Goal: Task Accomplishment & Management: Manage account settings

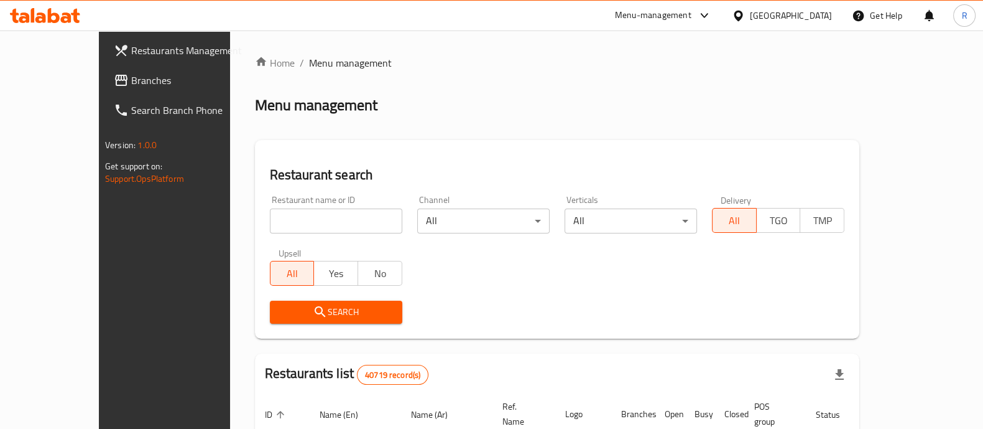
drag, startPoint x: 0, startPoint y: 0, endPoint x: 260, endPoint y: 223, distance: 342.3
click at [270, 223] on input "search" at bounding box center [336, 220] width 132 height 25
type input "parm"
click at [283, 320] on button "Search" at bounding box center [336, 311] width 132 height 23
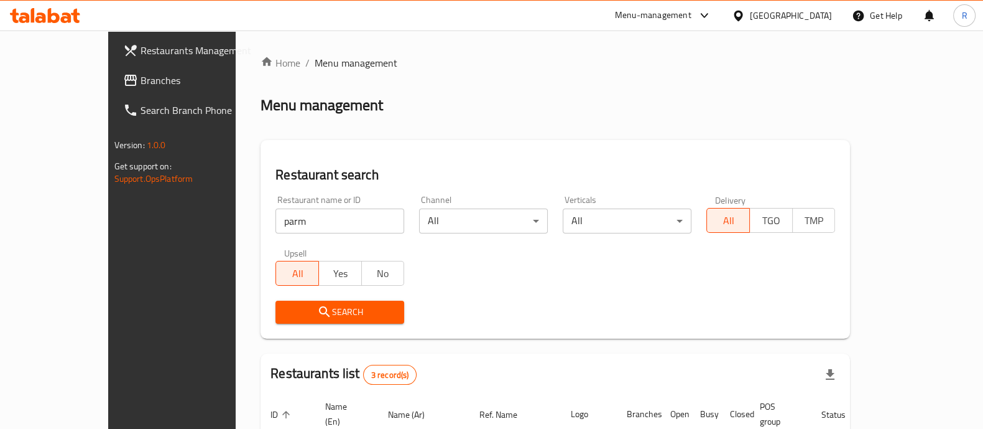
scroll to position [178, 0]
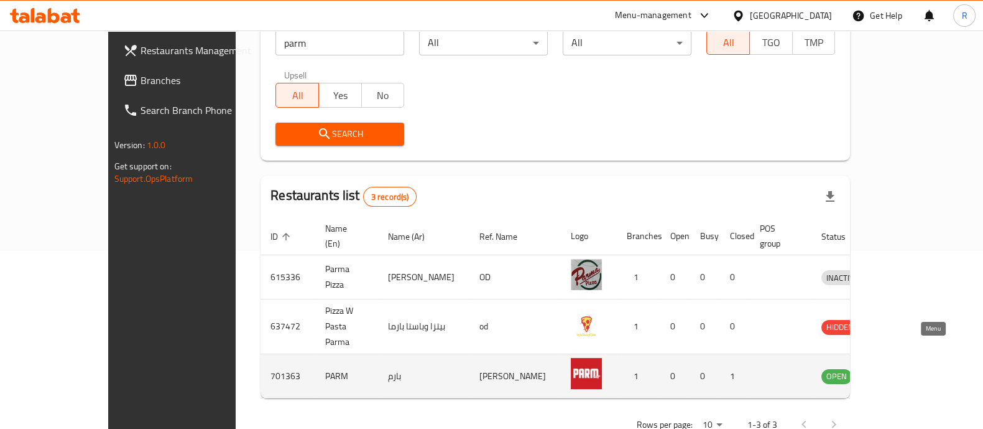
click at [903, 371] on icon "enhanced table" at bounding box center [896, 376] width 14 height 11
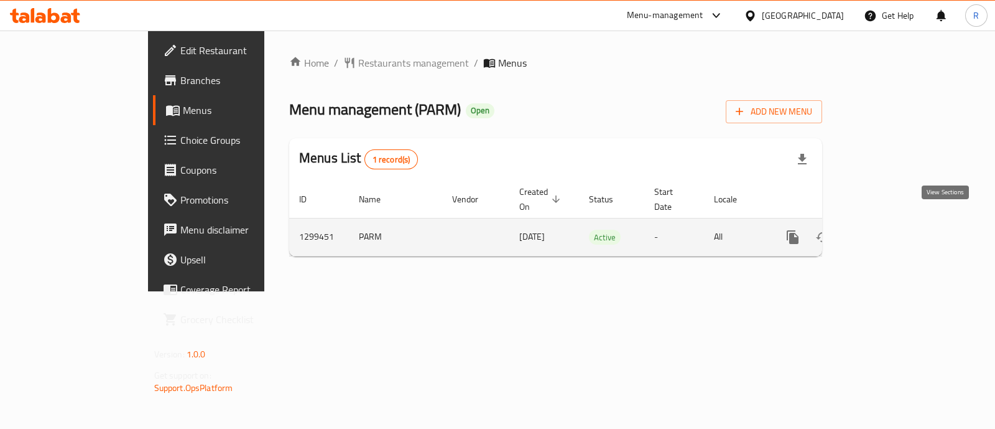
click at [890, 230] on icon "enhanced table" at bounding box center [882, 237] width 15 height 15
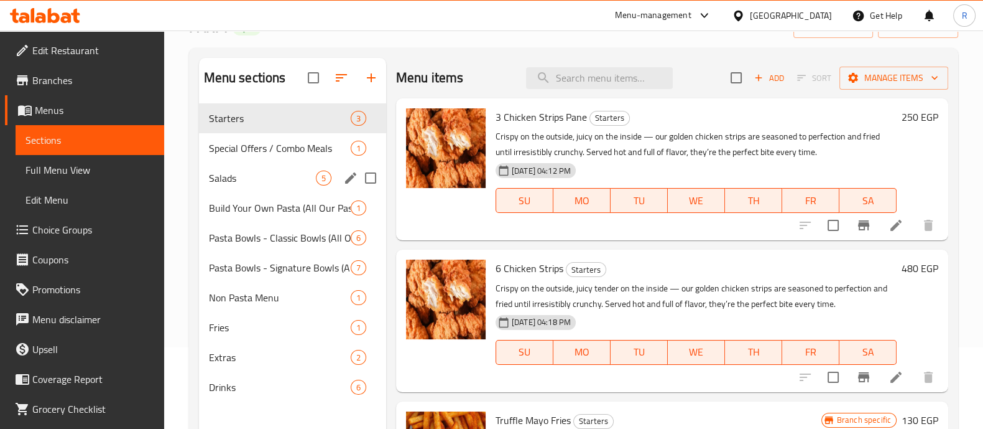
scroll to position [82, 0]
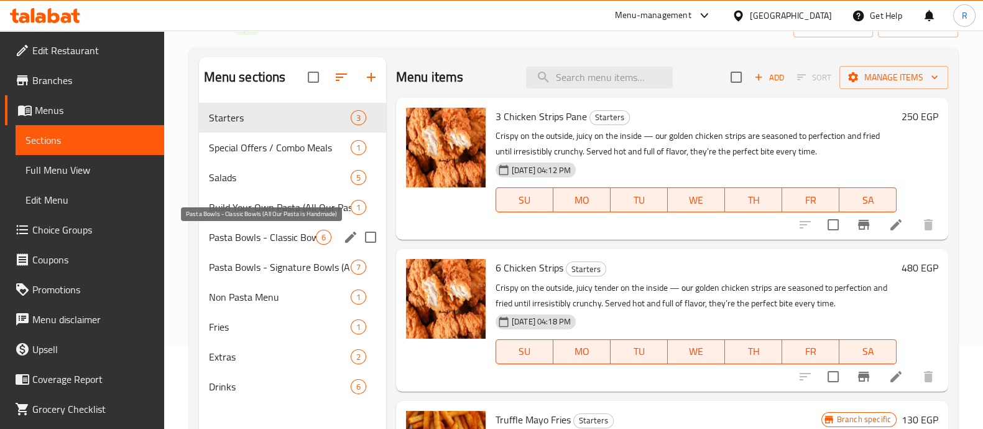
click at [276, 237] on span "Pasta Bowls - Classic Bowls (All Our Pasta is Handmade)" at bounding box center [262, 237] width 107 height 15
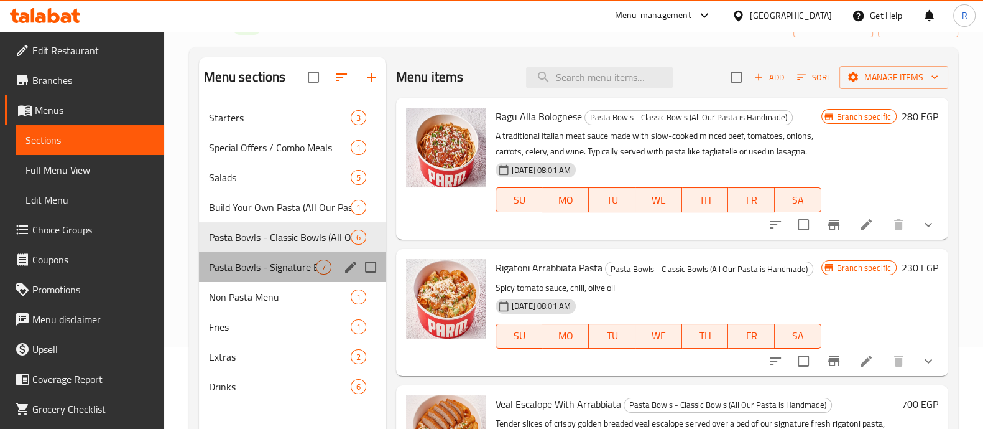
click at [227, 276] on div "Pasta Bowls - Signature Bowls (All Our Pasta is Handmade) 7" at bounding box center [292, 267] width 187 height 30
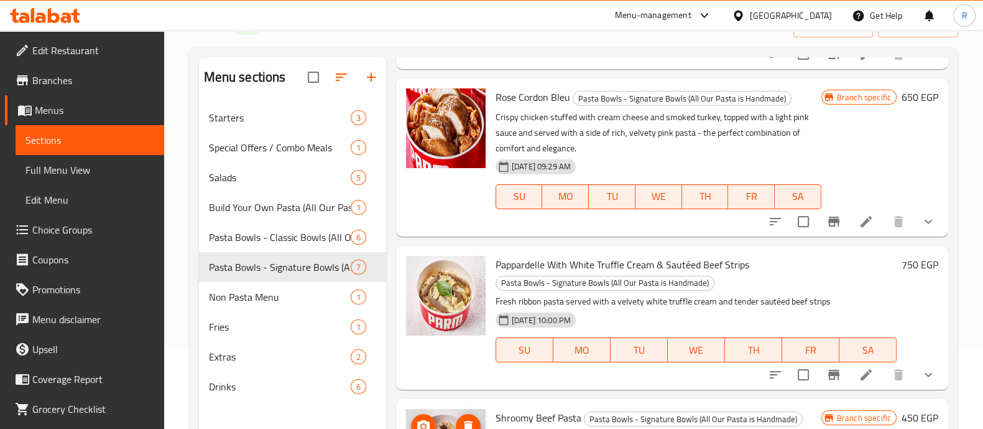
scroll to position [180, 0]
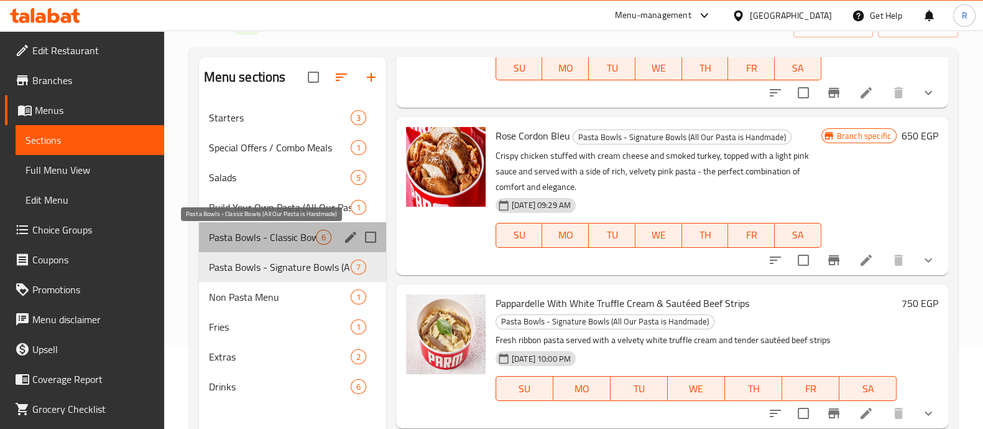
click at [271, 237] on span "Pasta Bowls - Classic Bowls (All Our Pasta is Handmade)" at bounding box center [262, 237] width 107 height 15
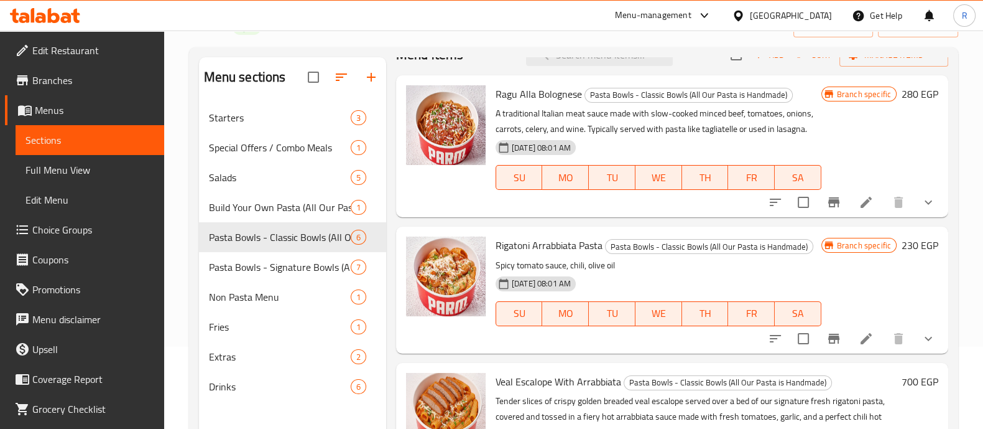
scroll to position [22, 0]
click at [861, 208] on icon at bounding box center [866, 202] width 11 height 11
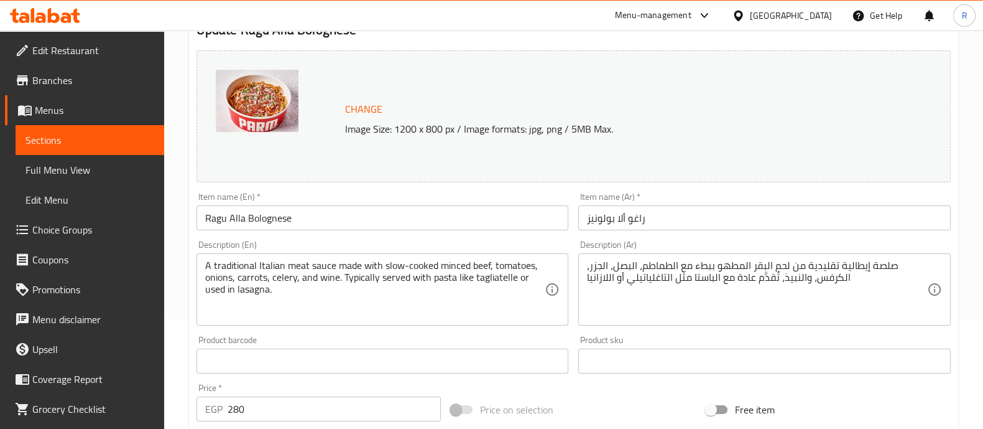
scroll to position [113, 0]
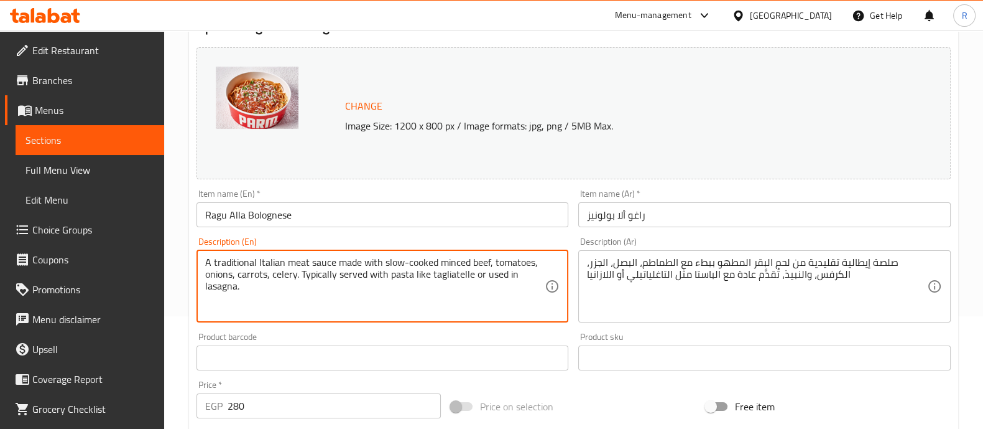
click at [271, 275] on textarea "A traditional Italian meat sauce made with slow-cooked minced beef, tomatoes, o…" at bounding box center [375, 285] width 340 height 59
type textarea "A traditional Italian meat sauce made with slow-cooked minced beef, tomatoes, o…"
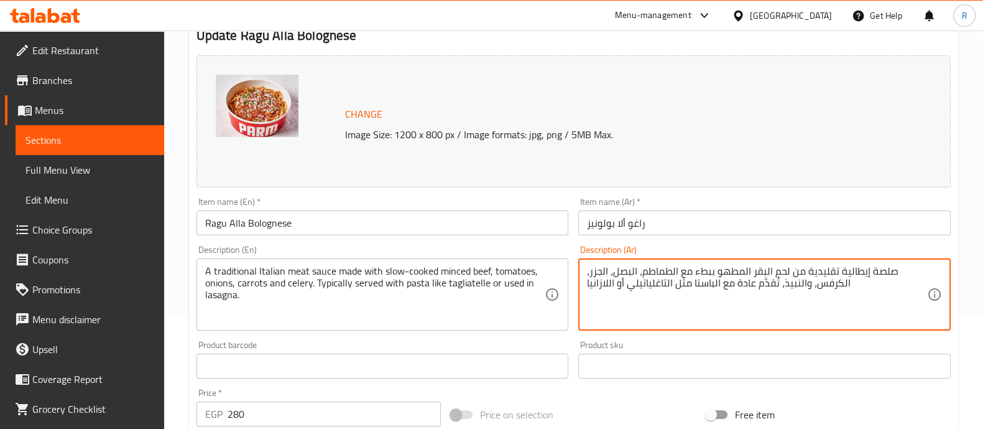
drag, startPoint x: 780, startPoint y: 274, endPoint x: 807, endPoint y: 274, distance: 27.4
click at [812, 284] on textarea "صلصة إيطالية تقليدية من لحم البقر المطهو ببطء مع الطماطم، البصل، الجزر، الكرفس،…" at bounding box center [757, 294] width 340 height 59
drag, startPoint x: 780, startPoint y: 283, endPoint x: 807, endPoint y: 285, distance: 27.5
click at [807, 285] on textarea "صلصة إيطالية تقليدية من لحم البقر المطهو ببطء مع الطماطم، البصل، الجزر، الكرفس،…" at bounding box center [757, 294] width 340 height 59
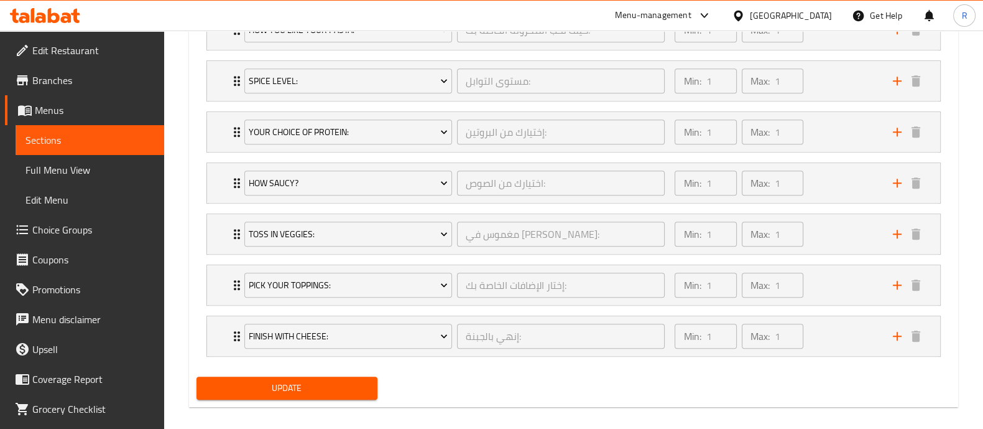
scroll to position [843, 0]
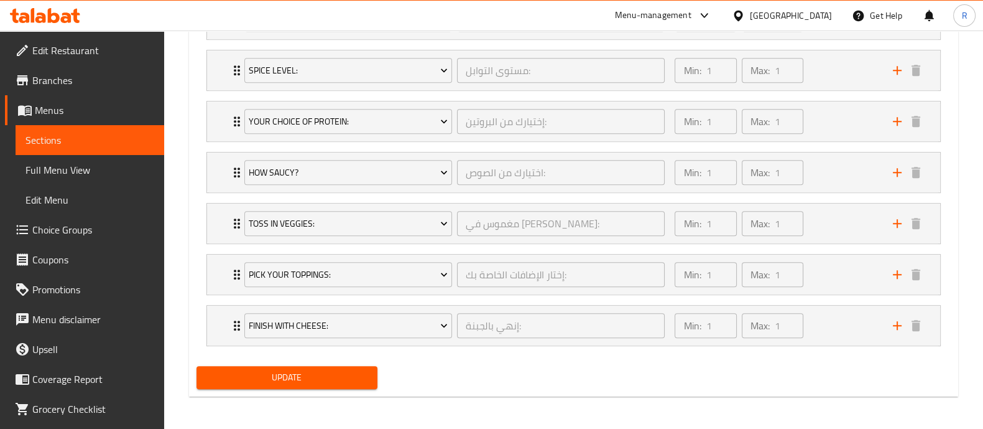
type textarea "صلصة إيطالية تقليدية من لحم البقر المطهو ببطء مع الطماطم، البصل، الجزر، الكرفس،…"
click at [276, 379] on span "Update" at bounding box center [286, 377] width 161 height 16
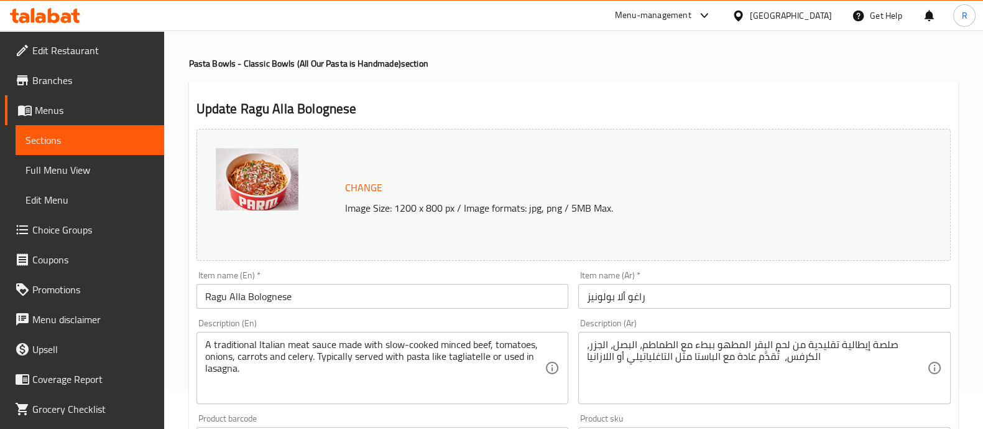
scroll to position [0, 0]
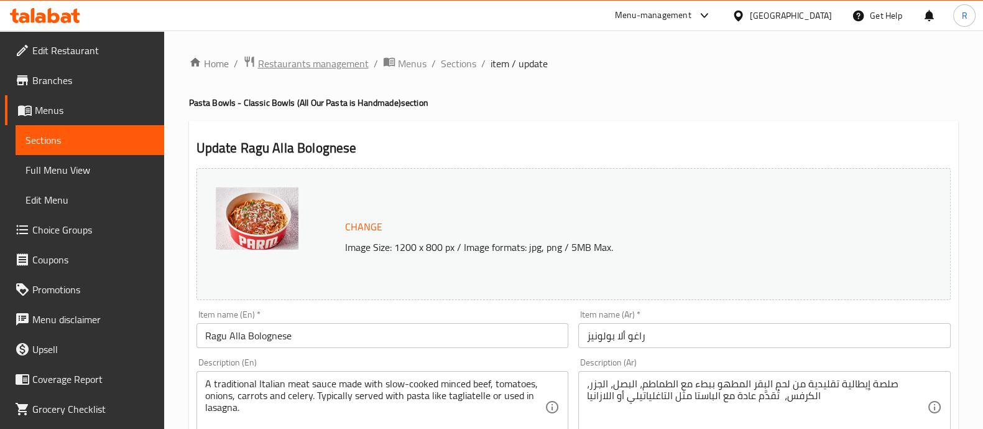
click at [269, 62] on span "Restaurants management" at bounding box center [313, 63] width 111 height 15
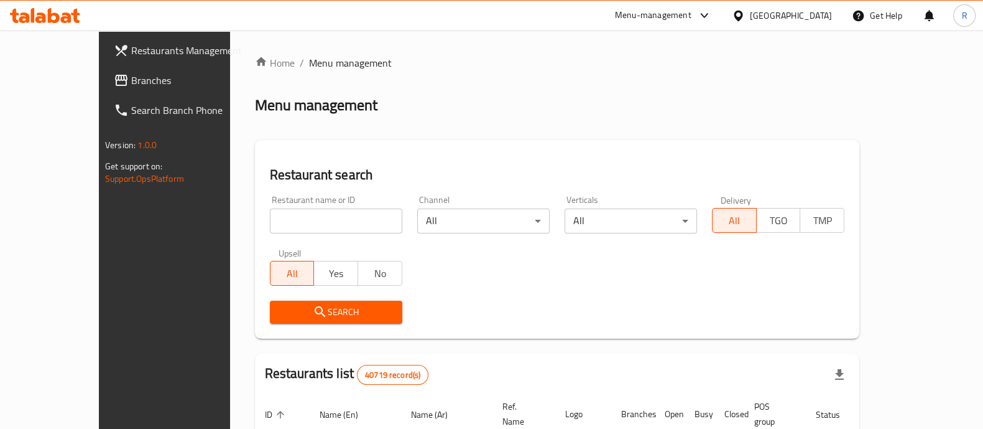
click at [294, 227] on input "search" at bounding box center [336, 220] width 132 height 25
type input "burger inn"
click at [297, 322] on button "Search" at bounding box center [336, 311] width 132 height 23
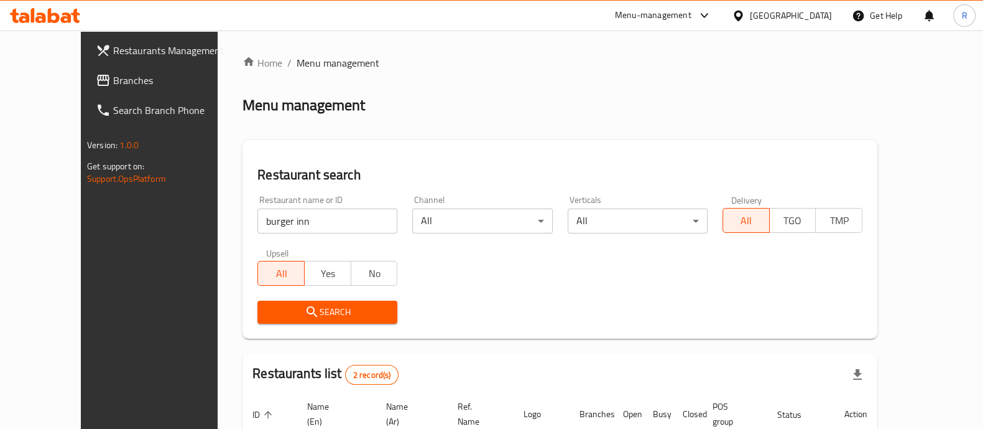
scroll to position [146, 0]
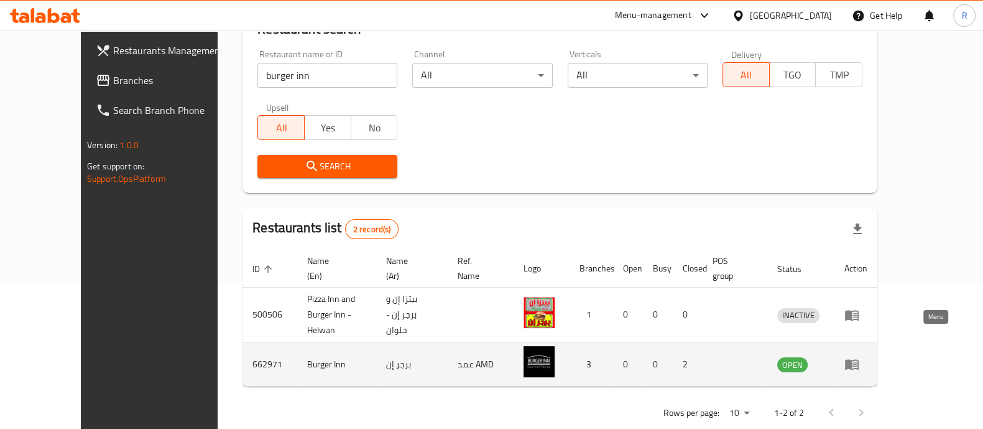
click at [860, 356] on icon "enhanced table" at bounding box center [852, 363] width 15 height 15
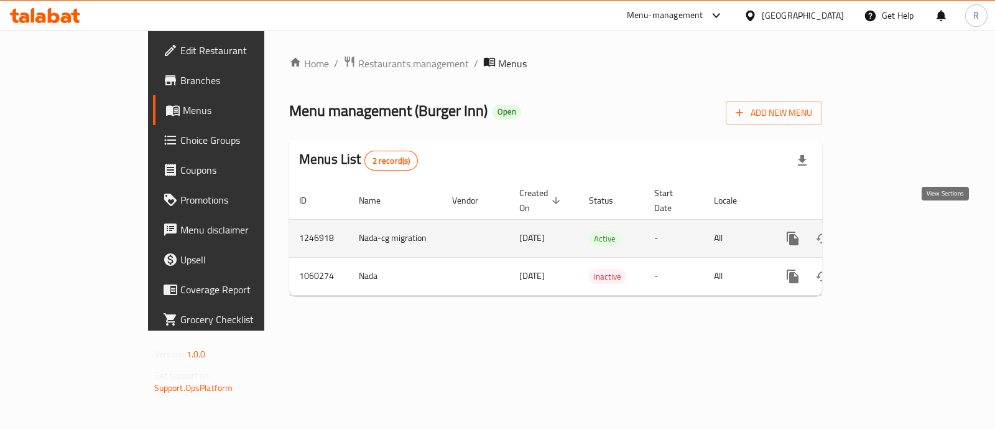
click at [890, 231] on icon "enhanced table" at bounding box center [882, 238] width 15 height 15
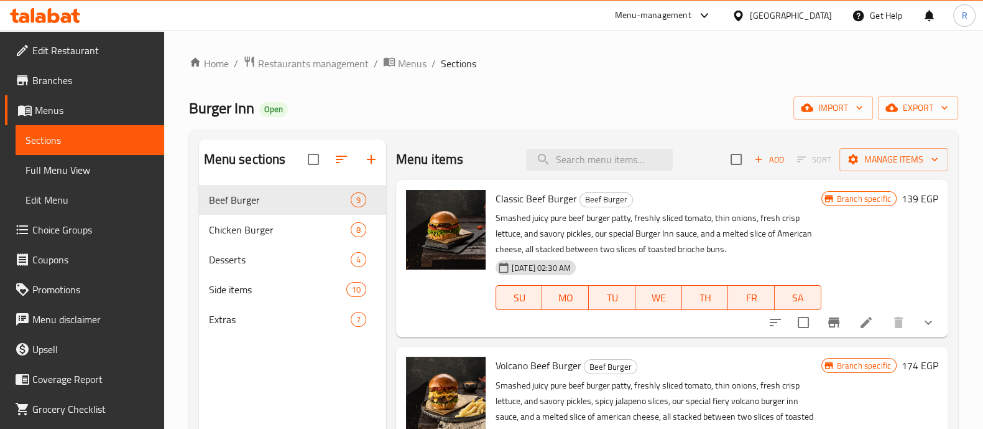
click at [37, 60] on link "Edit Restaurant" at bounding box center [84, 50] width 159 height 30
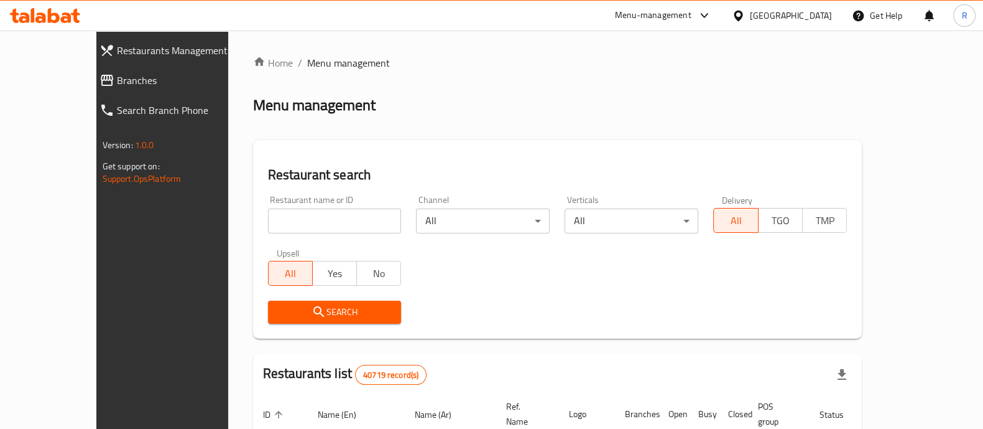
drag, startPoint x: 0, startPoint y: 0, endPoint x: 295, endPoint y: 216, distance: 365.9
click at [295, 216] on input "search" at bounding box center [335, 220] width 134 height 25
type input "س"
type input "sizzle burger"
click at [311, 307] on span "Search" at bounding box center [335, 312] width 114 height 16
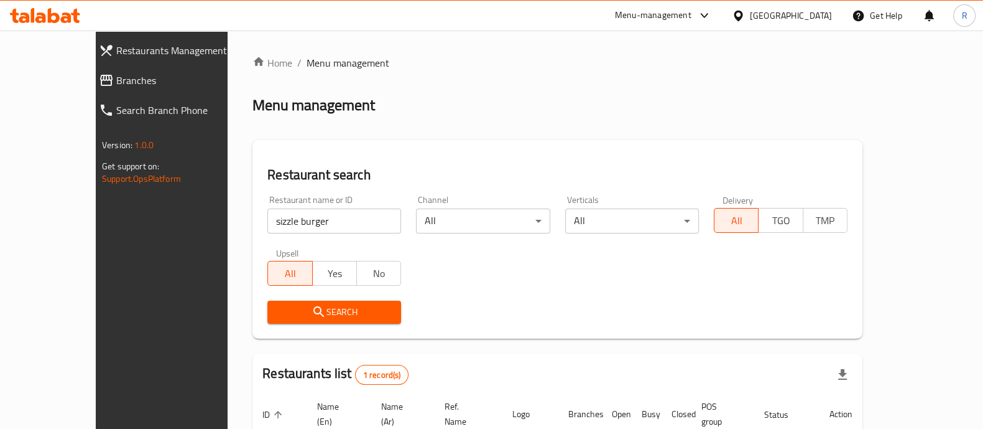
scroll to position [101, 0]
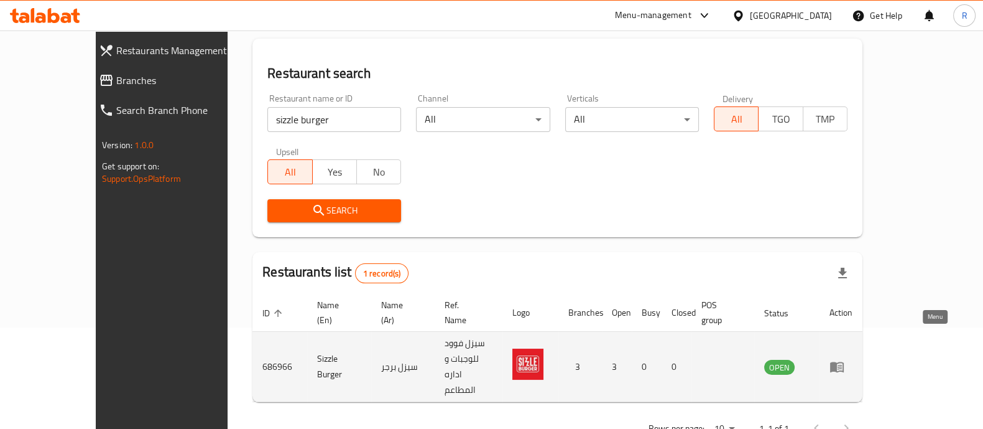
click at [845, 359] on icon "enhanced table" at bounding box center [837, 366] width 15 height 15
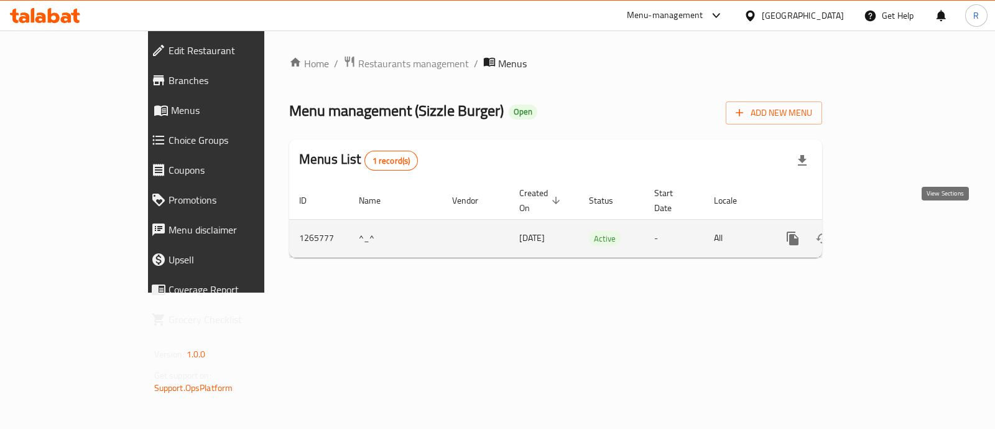
click at [888, 233] on icon "enhanced table" at bounding box center [882, 238] width 11 height 11
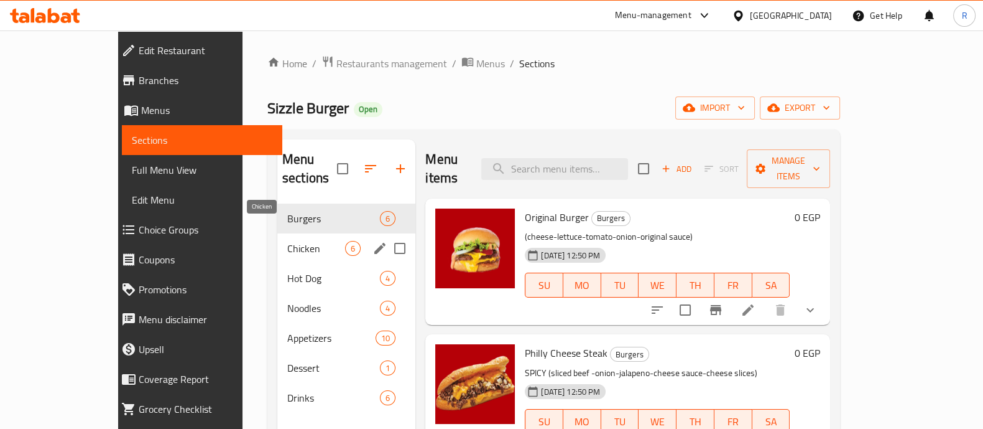
click at [287, 241] on span "Chicken" at bounding box center [316, 248] width 58 height 15
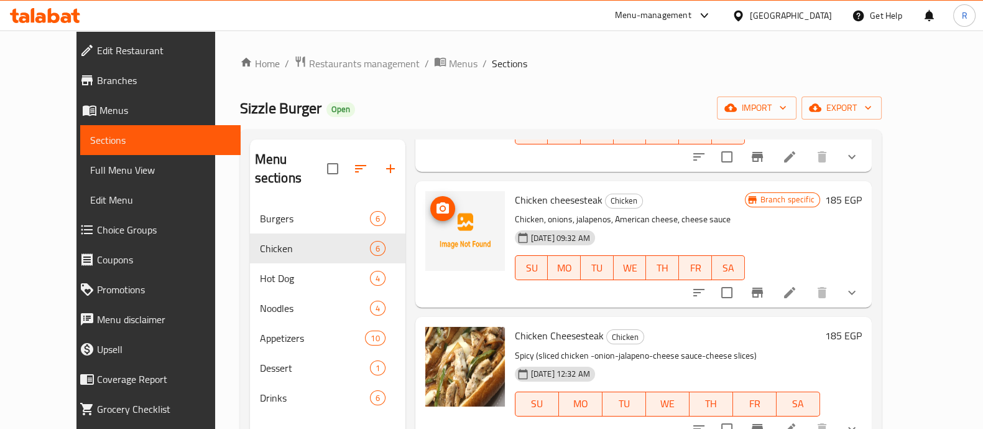
scroll to position [321, 0]
click at [763, 287] on icon "Branch-specific-item" at bounding box center [757, 292] width 11 height 10
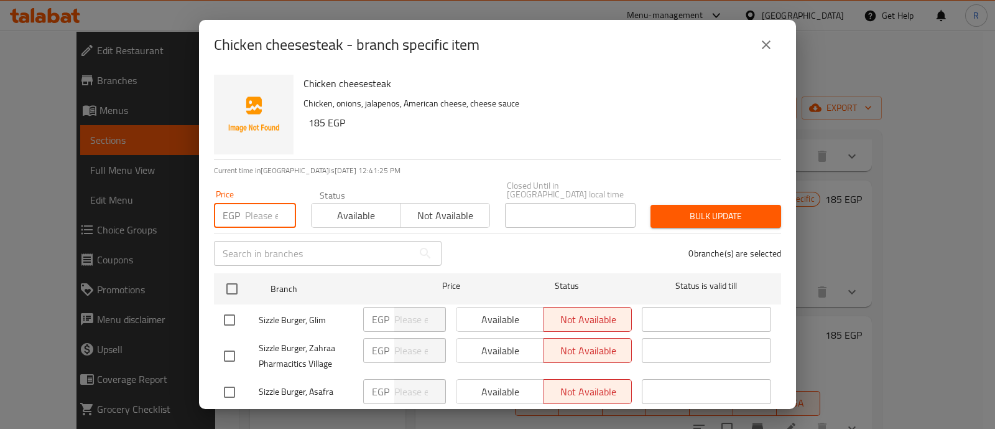
click at [255, 210] on input "number" at bounding box center [270, 215] width 51 height 25
type input "220"
click at [228, 343] on input "checkbox" at bounding box center [229, 356] width 26 height 26
checkbox input "true"
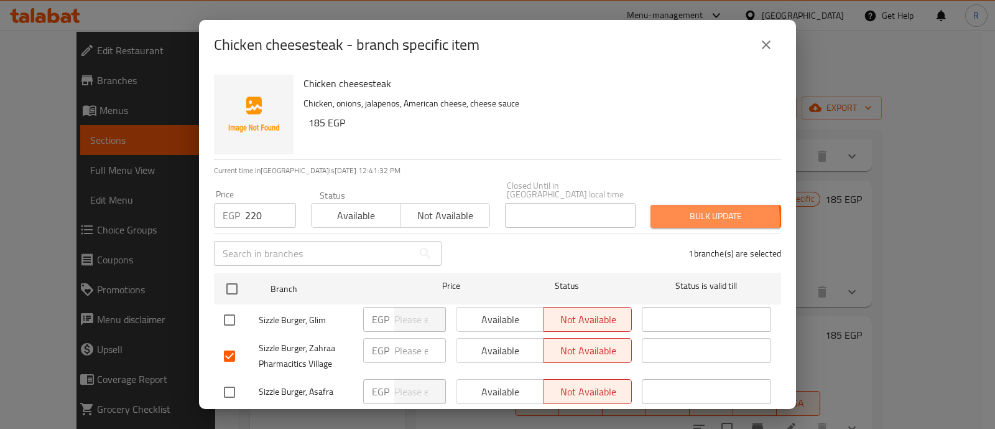
click at [675, 211] on span "Bulk update" at bounding box center [716, 216] width 111 height 16
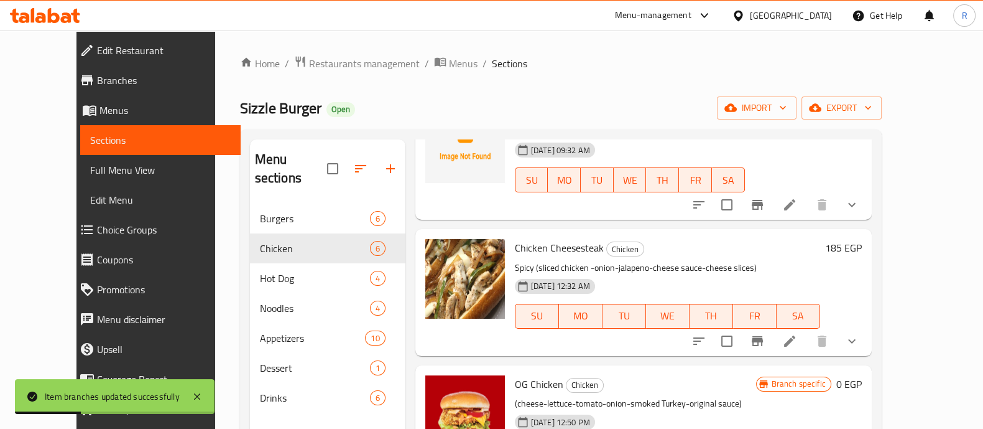
scroll to position [410, 0]
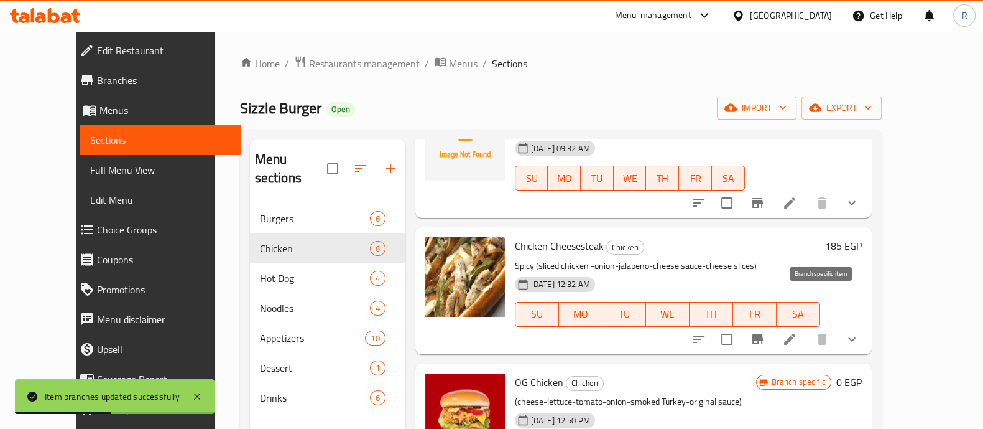
click at [763, 334] on icon "Branch-specific-item" at bounding box center [757, 339] width 11 height 10
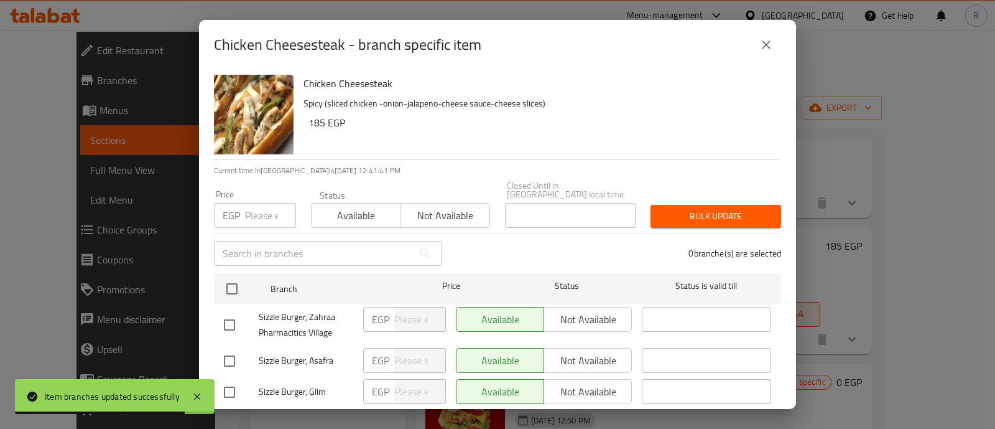
click at [258, 206] on input "number" at bounding box center [270, 215] width 51 height 25
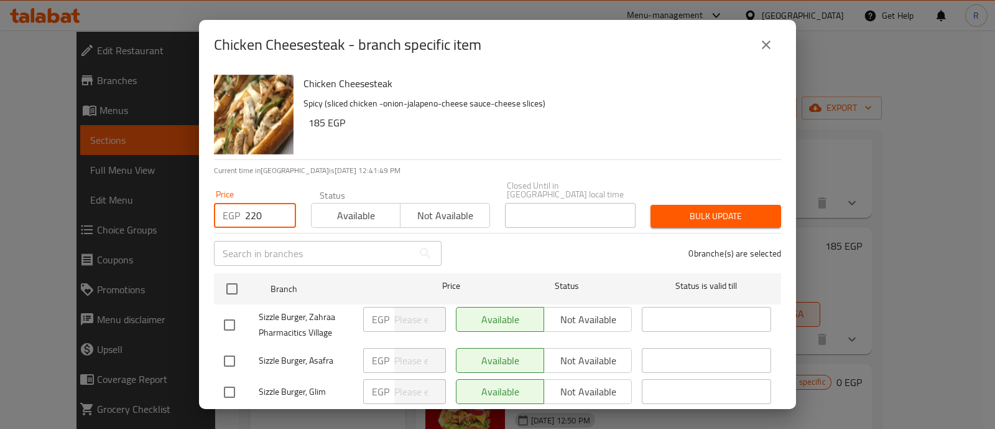
type input "220"
click at [234, 315] on input "checkbox" at bounding box center [229, 325] width 26 height 26
checkbox input "true"
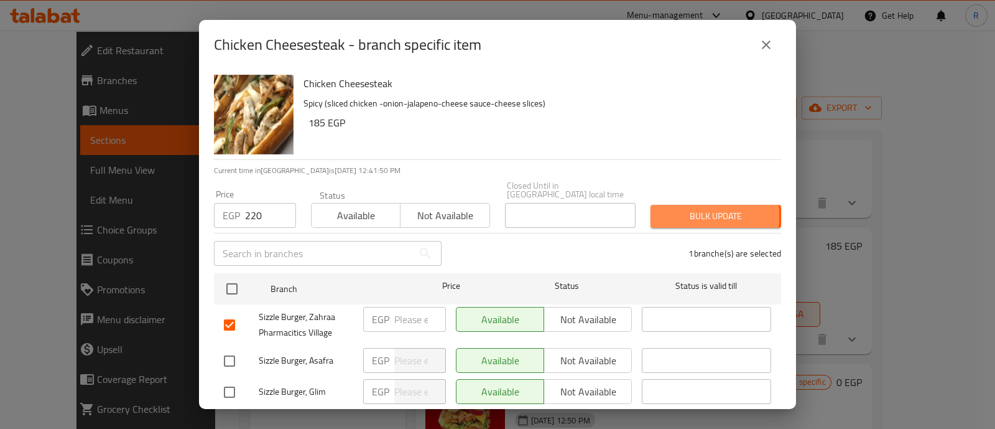
click at [661, 208] on span "Bulk update" at bounding box center [716, 216] width 111 height 16
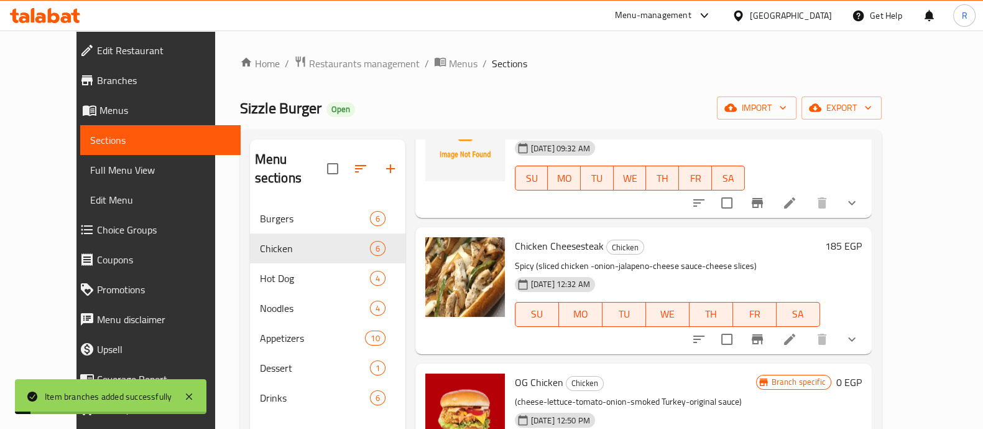
scroll to position [432, 0]
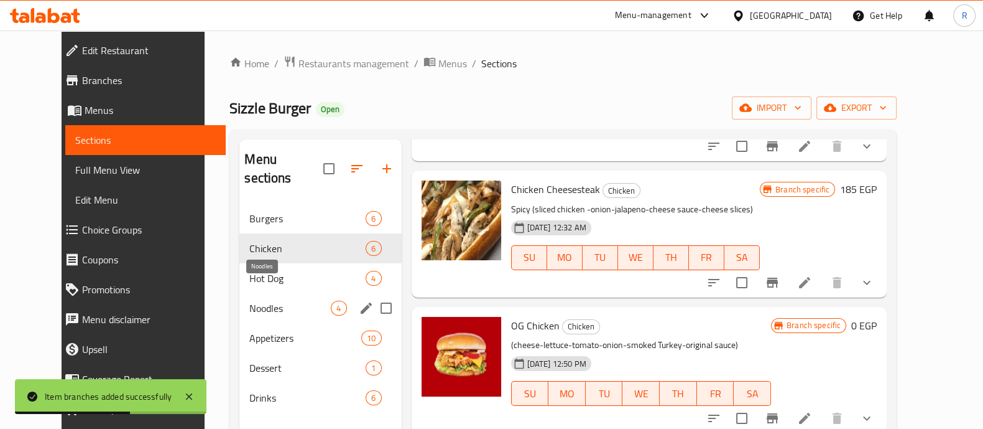
click at [264, 300] on span "Noodles" at bounding box center [289, 307] width 81 height 15
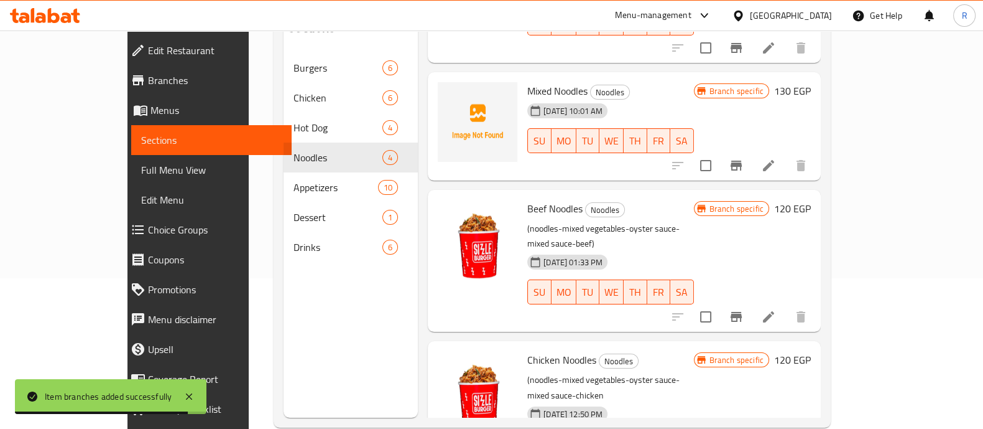
scroll to position [174, 0]
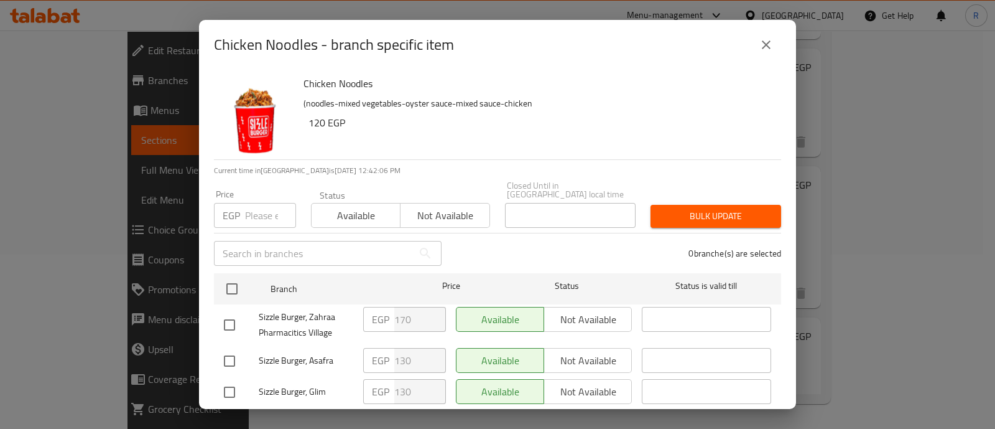
click at [258, 206] on input "number" at bounding box center [270, 215] width 51 height 25
type input "180"
click at [229, 317] on input "checkbox" at bounding box center [229, 325] width 26 height 26
checkbox input "true"
click at [684, 208] on span "Bulk update" at bounding box center [716, 216] width 111 height 16
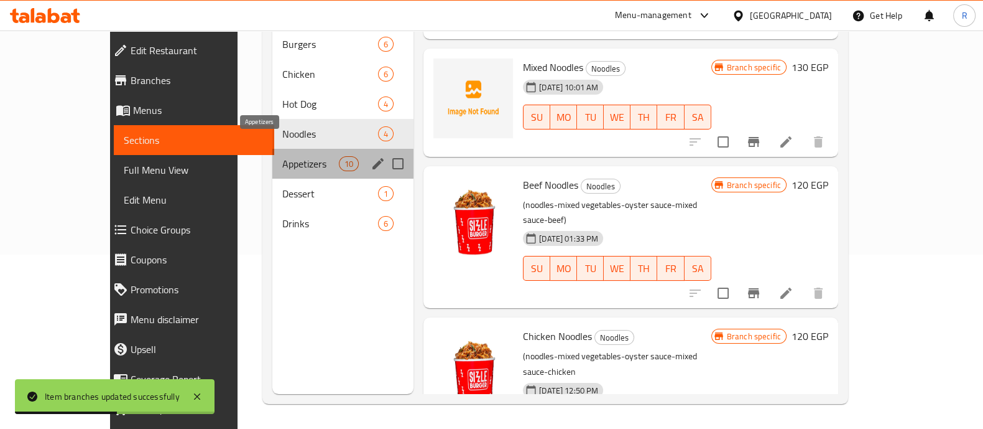
click at [282, 156] on span "Appetizers" at bounding box center [310, 163] width 57 height 15
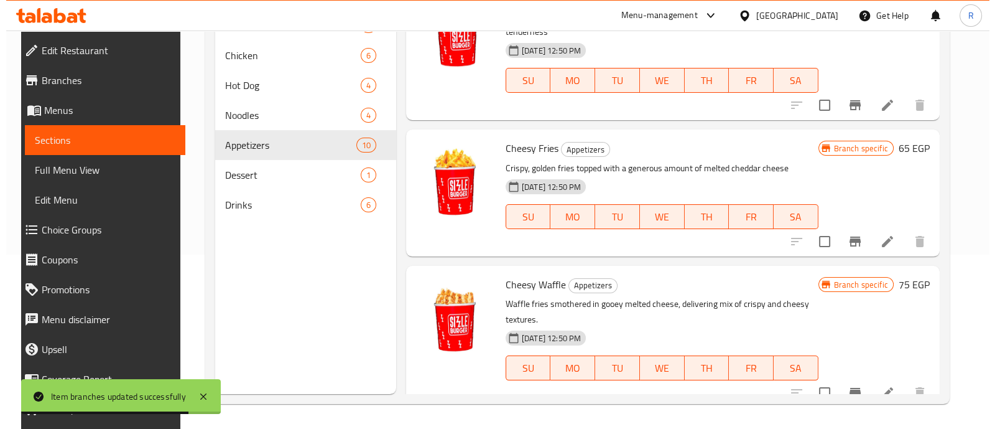
scroll to position [299, 0]
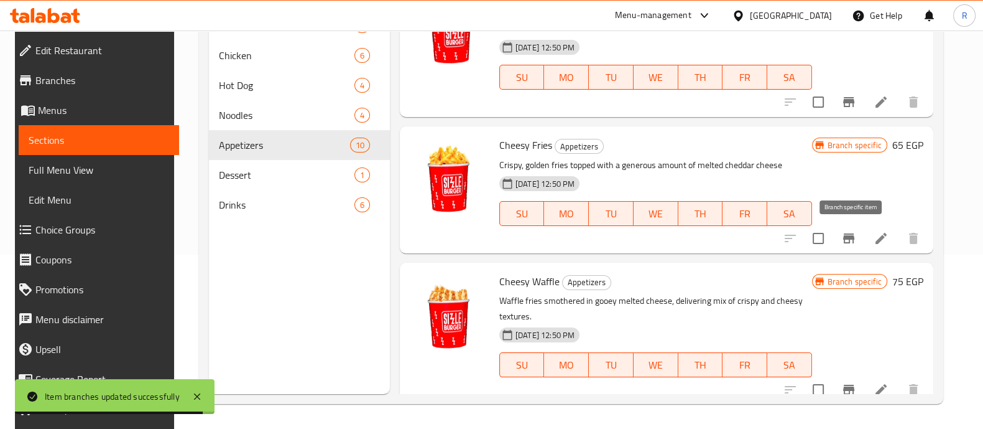
click at [852, 236] on icon "Branch-specific-item" at bounding box center [848, 238] width 11 height 10
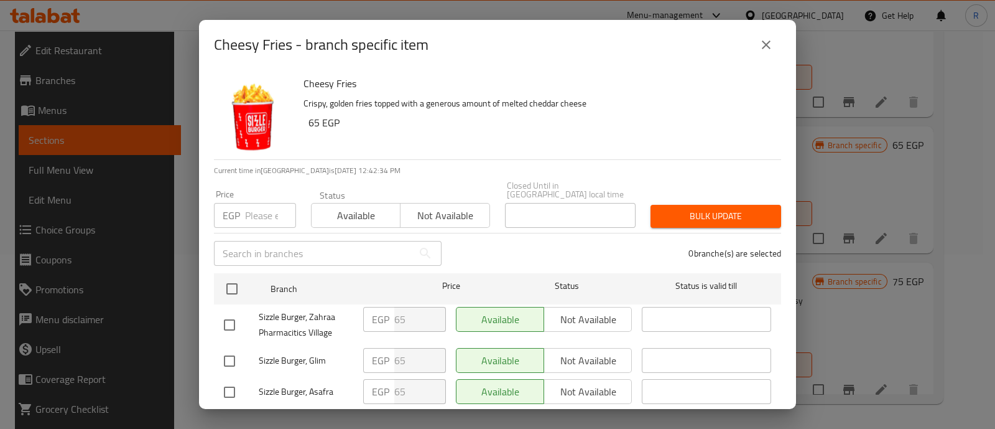
click at [243, 203] on div "EGP Price" at bounding box center [255, 215] width 82 height 25
type input "95"
click at [231, 317] on input "checkbox" at bounding box center [229, 325] width 26 height 26
checkbox input "true"
click at [670, 216] on button "Bulk update" at bounding box center [716, 216] width 131 height 23
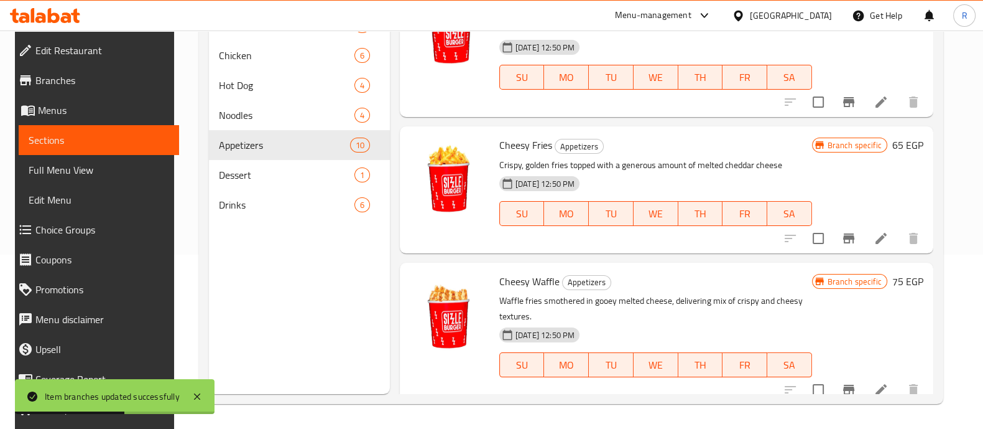
click at [847, 386] on icon "Branch-specific-item" at bounding box center [848, 389] width 11 height 10
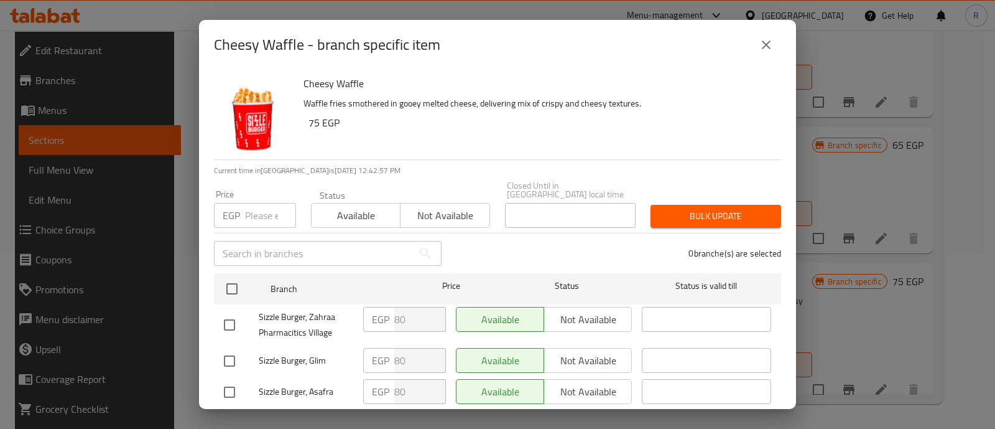
click at [251, 203] on input "number" at bounding box center [270, 215] width 51 height 25
type input "105"
click at [230, 318] on input "checkbox" at bounding box center [229, 325] width 26 height 26
checkbox input "true"
click at [709, 208] on span "Bulk update" at bounding box center [716, 216] width 111 height 16
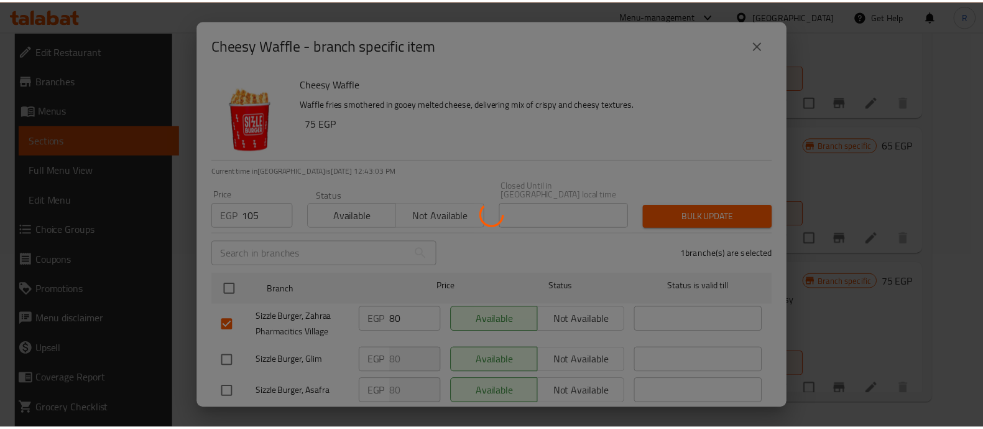
scroll to position [309, 0]
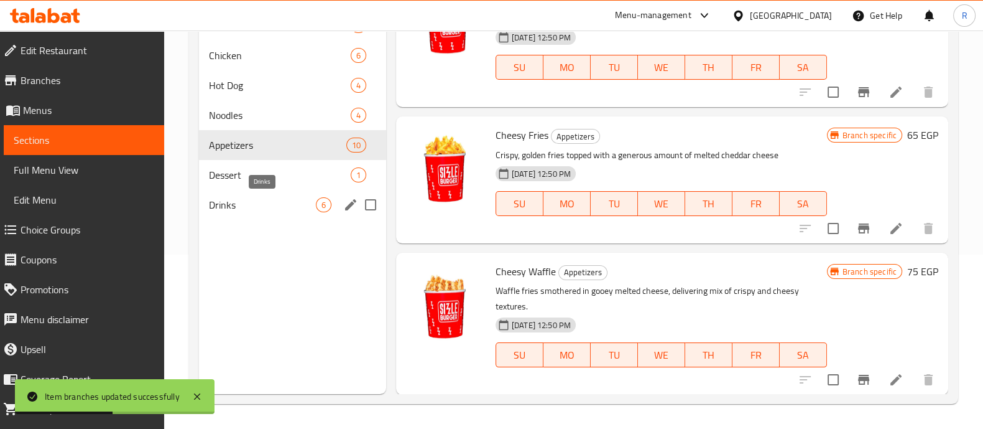
click at [259, 206] on span "Drinks" at bounding box center [262, 204] width 107 height 15
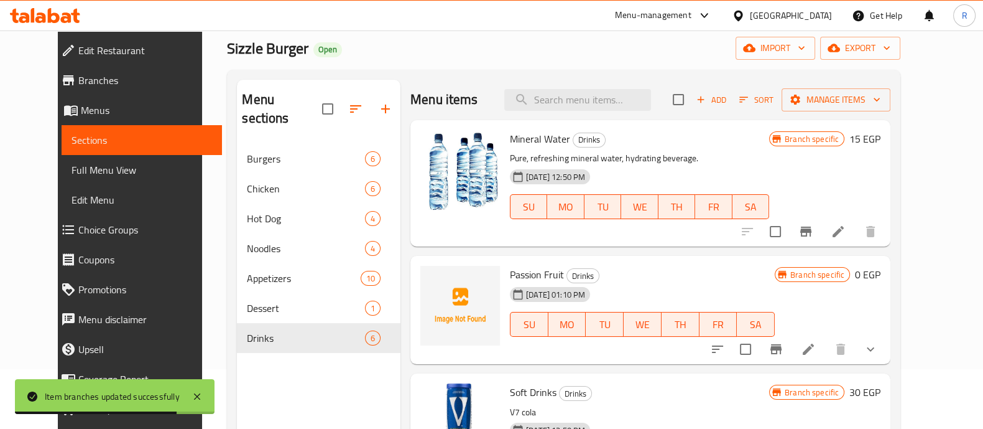
scroll to position [59, 0]
click at [812, 237] on icon "Branch-specific-item" at bounding box center [805, 232] width 11 height 10
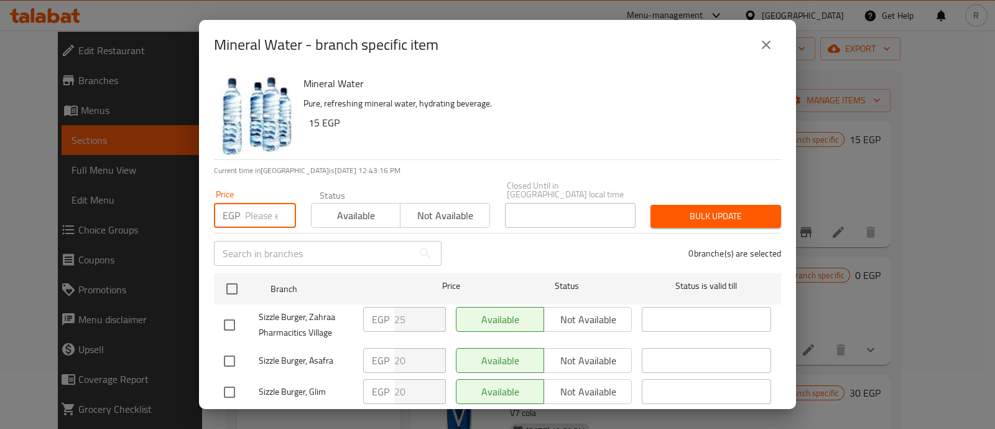
click at [252, 207] on input "number" at bounding box center [270, 215] width 51 height 25
type input "30"
click at [226, 314] on input "checkbox" at bounding box center [229, 325] width 26 height 26
checkbox input "true"
click at [697, 214] on span "Bulk update" at bounding box center [716, 216] width 111 height 16
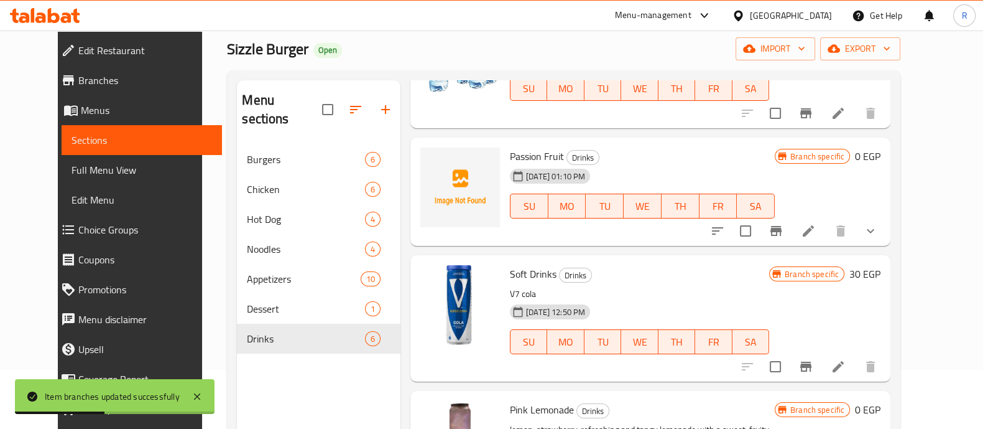
scroll to position [127, 0]
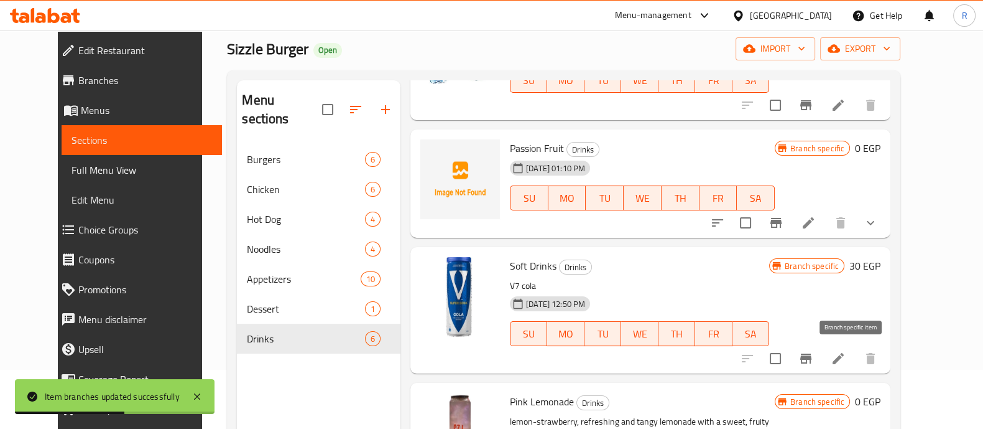
click at [814, 357] on icon "Branch-specific-item" at bounding box center [806, 358] width 15 height 15
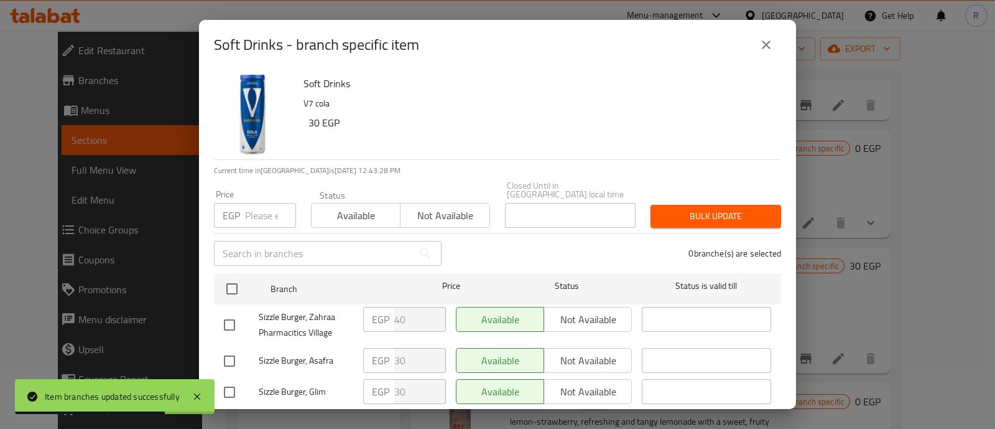
click at [264, 206] on input "number" at bounding box center [270, 215] width 51 height 25
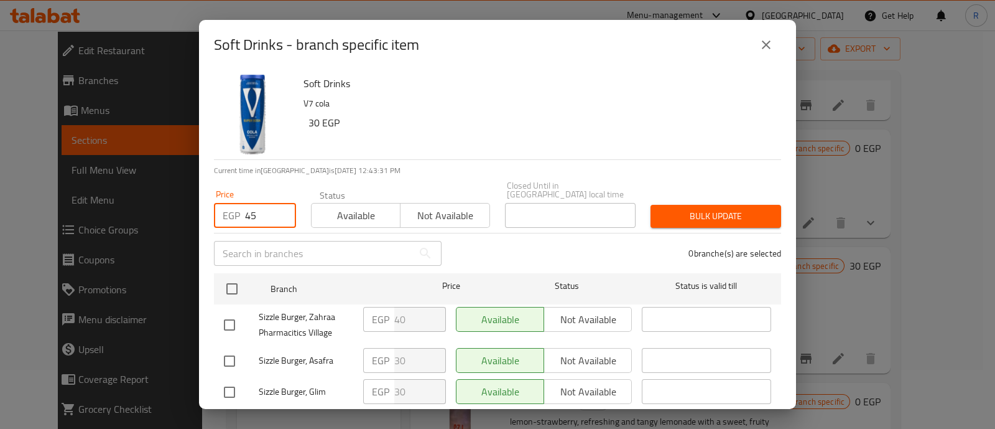
type input "45"
click at [234, 312] on input "checkbox" at bounding box center [229, 325] width 26 height 26
checkbox input "true"
click at [682, 205] on button "Bulk update" at bounding box center [716, 216] width 131 height 23
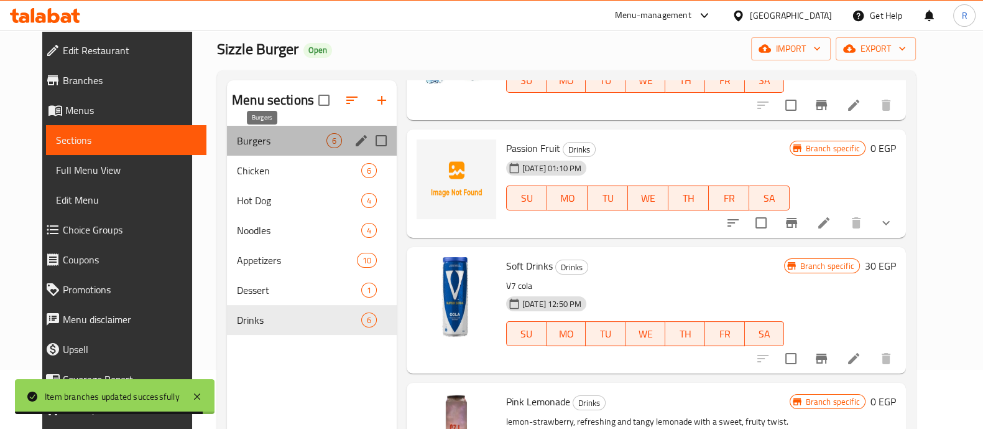
click at [237, 137] on span "Burgers" at bounding box center [282, 140] width 90 height 15
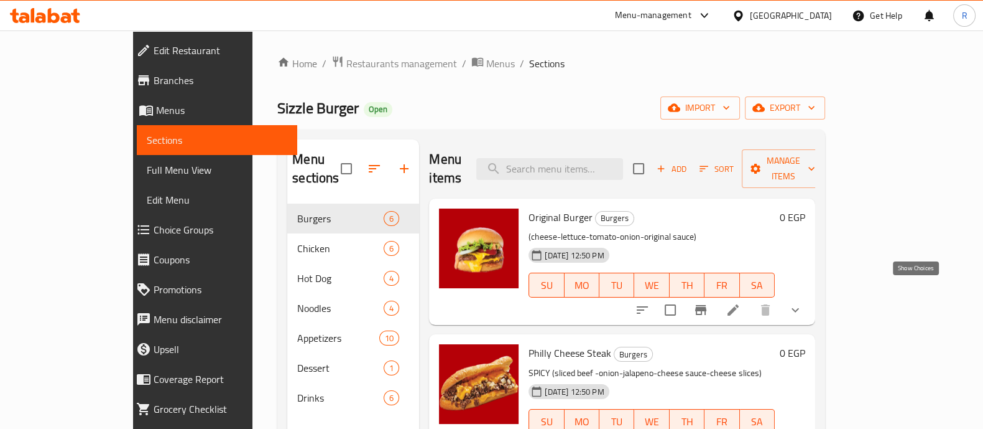
click at [799, 308] on icon "show more" at bounding box center [795, 310] width 7 height 4
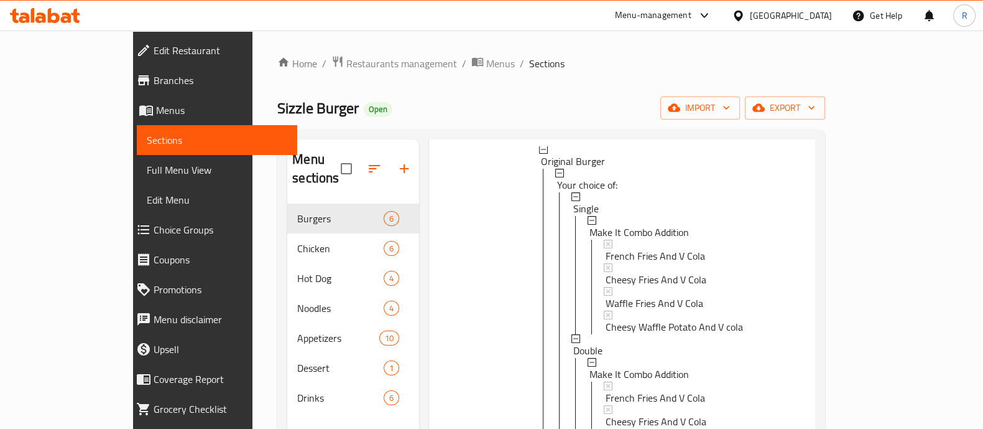
scroll to position [180, 0]
click at [604, 242] on div "Single Make It Combo Addition French Fries And V Cola Cheesy Fries And V Cola W…" at bounding box center [668, 403] width 194 height 425
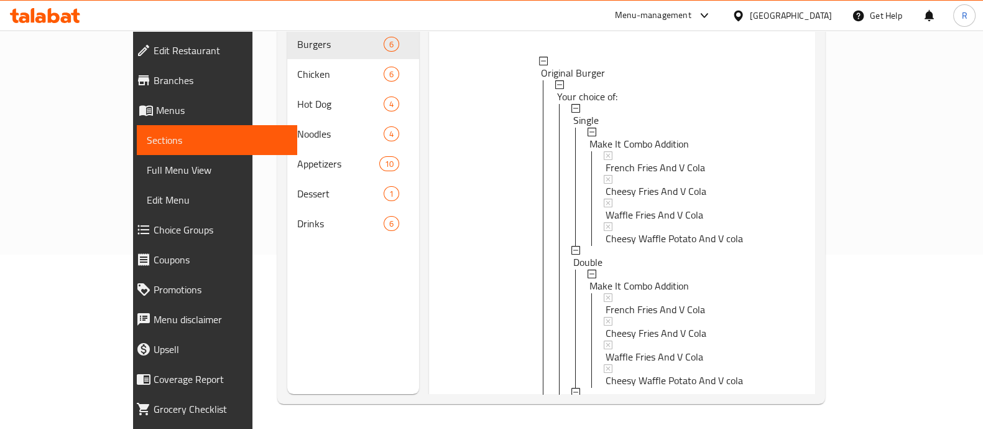
scroll to position [211, 0]
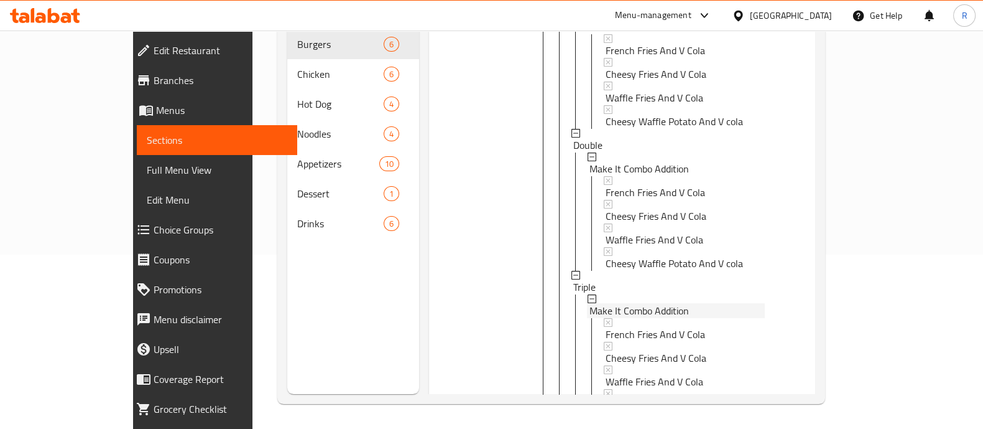
click at [612, 128] on div "Single Make It Combo Addition French Fries And V Cola Cheesy Fries And V Cola W…" at bounding box center [668, 199] width 194 height 425
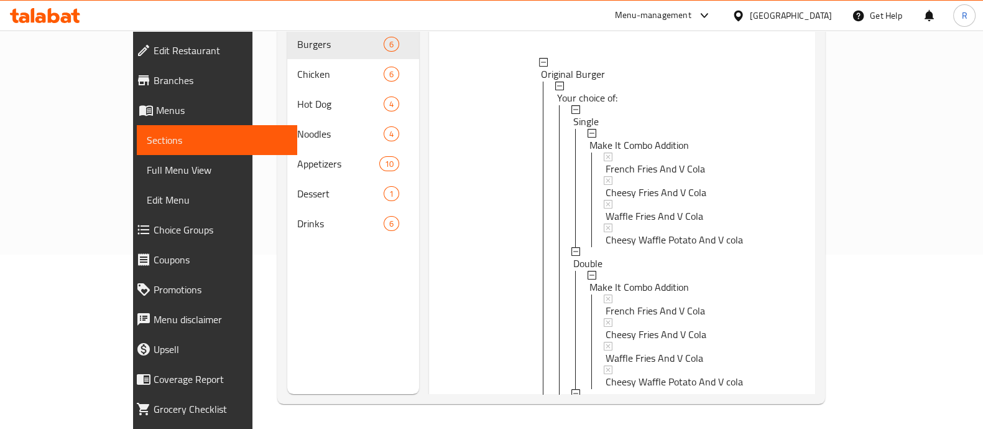
click at [613, 145] on div "Single Make It Combo Addition French Fries And V Cola Cheesy Fries And V Cola W…" at bounding box center [668, 317] width 194 height 425
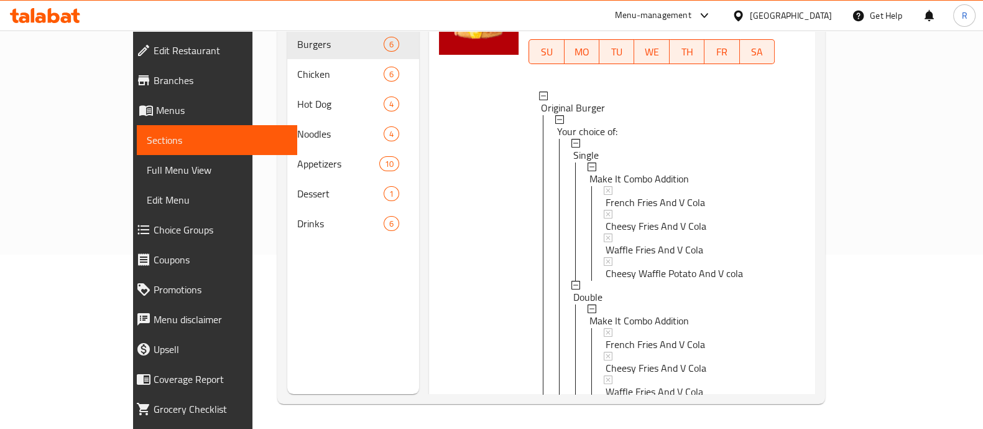
scroll to position [58, 0]
click at [631, 196] on span "French Fries And V Cola" at bounding box center [656, 203] width 100 height 15
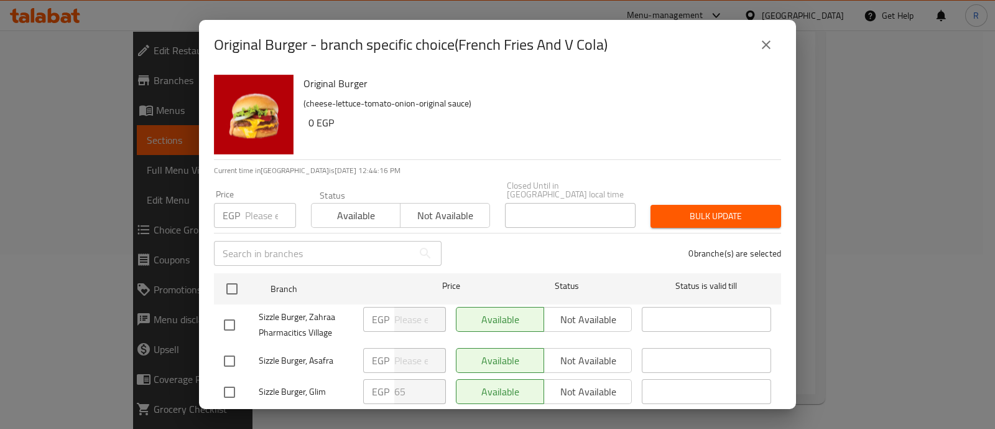
click at [766, 42] on icon "close" at bounding box center [766, 44] width 15 height 15
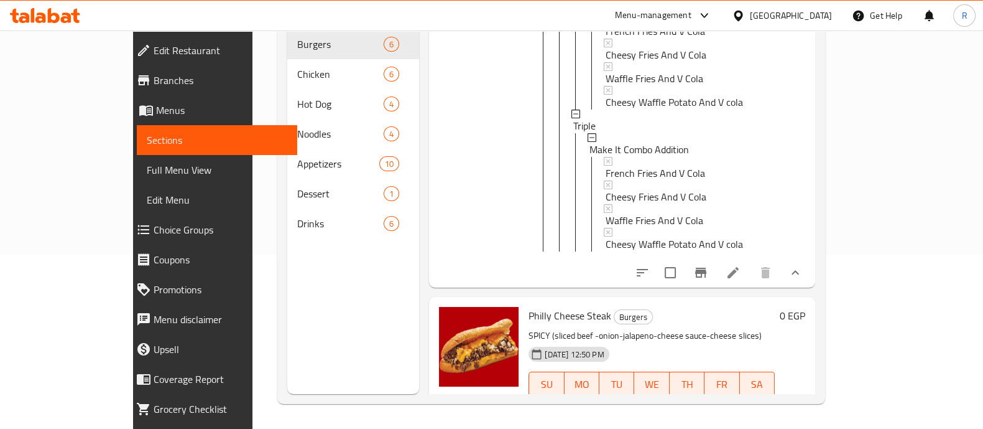
scroll to position [372, 0]
click at [613, 164] on span "French Fries And V Cola" at bounding box center [656, 171] width 100 height 15
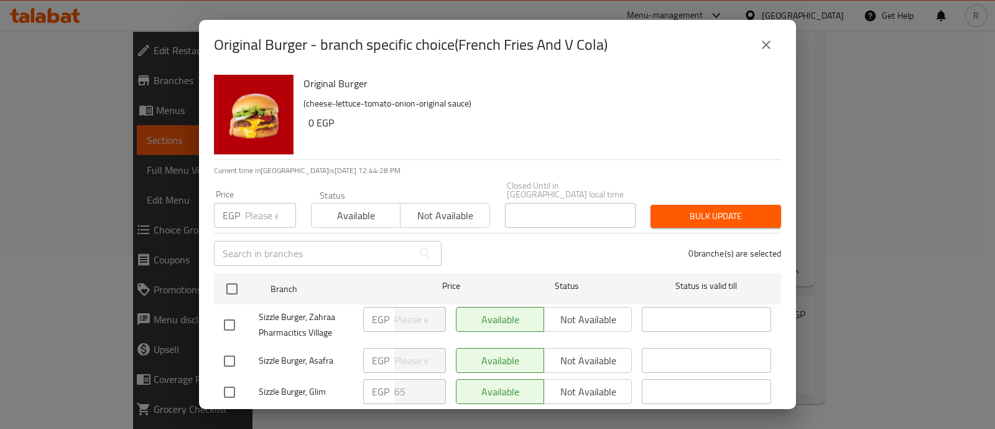
click at [766, 48] on icon "close" at bounding box center [766, 44] width 15 height 15
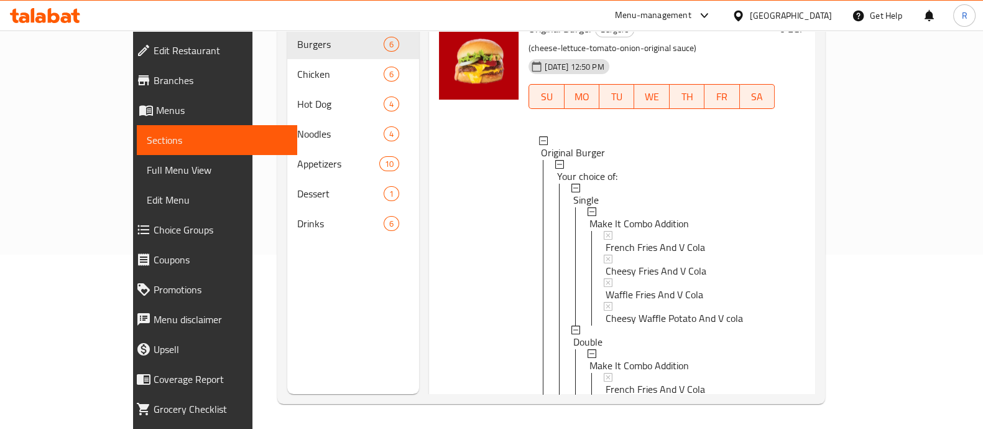
scroll to position [13, 0]
click at [608, 241] on span "French Fries And V Cola" at bounding box center [656, 248] width 100 height 15
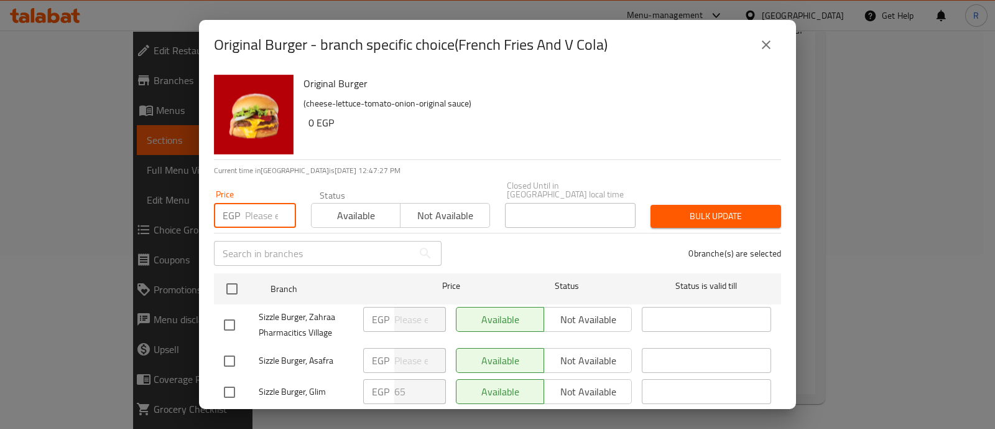
click at [255, 206] on input "number" at bounding box center [270, 215] width 51 height 25
type input "100"
click at [228, 318] on input "checkbox" at bounding box center [229, 325] width 26 height 26
checkbox input "true"
click at [685, 208] on span "Bulk update" at bounding box center [716, 216] width 111 height 16
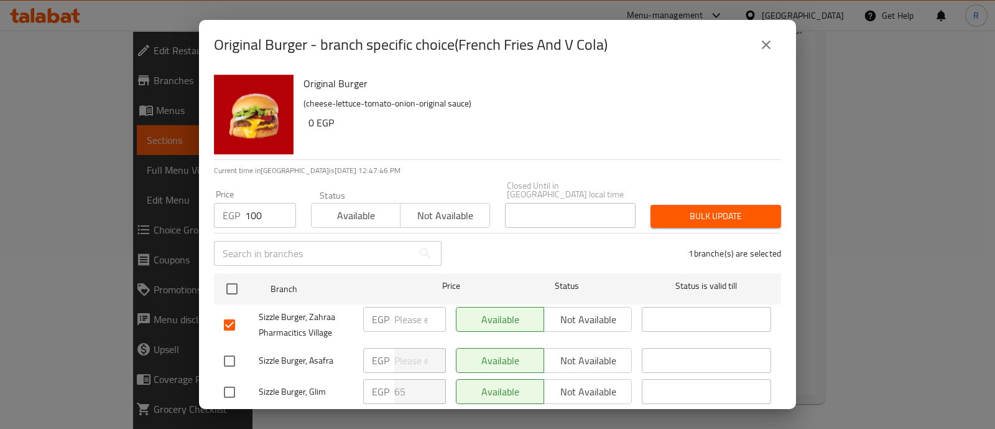
click at [761, 48] on icon "close" at bounding box center [766, 44] width 15 height 15
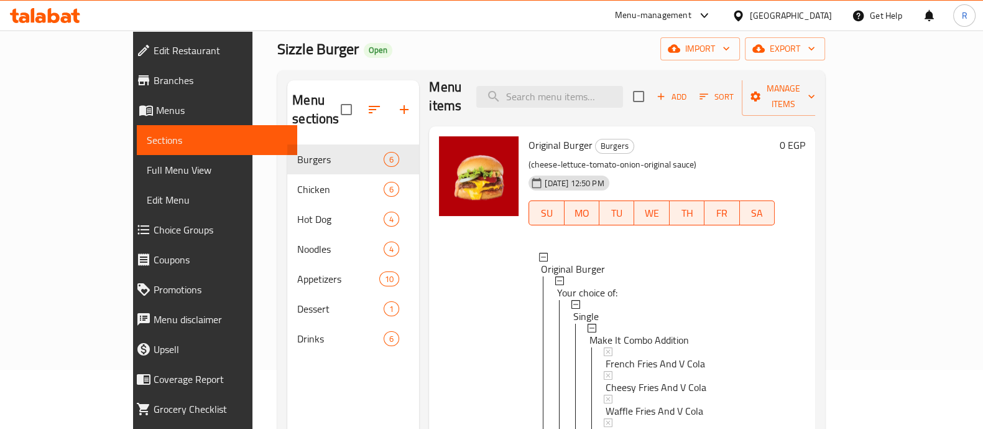
scroll to position [57, 0]
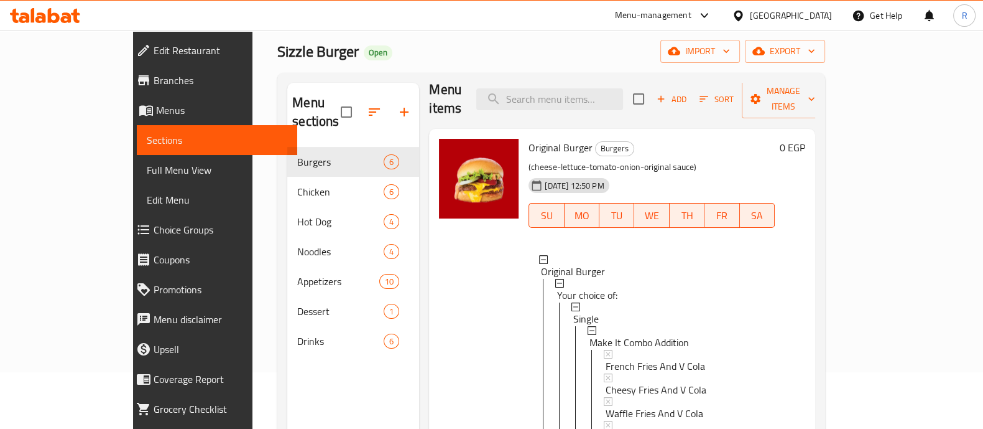
click at [154, 222] on span "Choice Groups" at bounding box center [221, 229] width 134 height 15
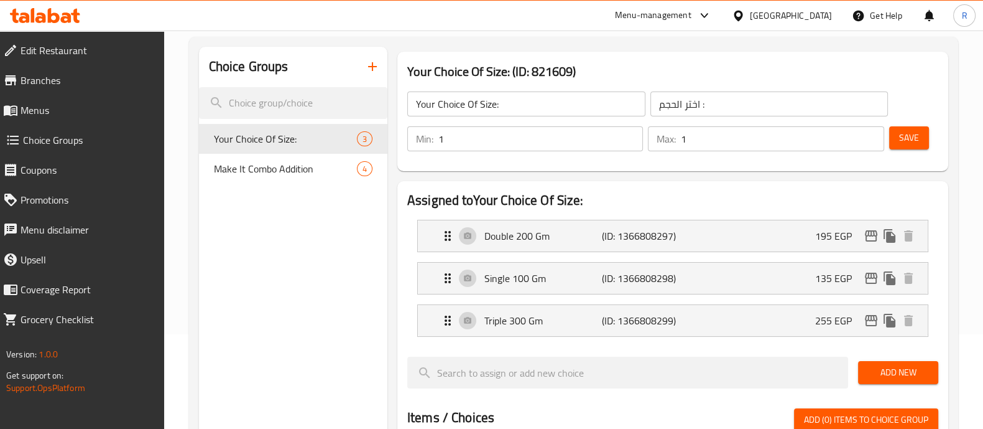
scroll to position [97, 0]
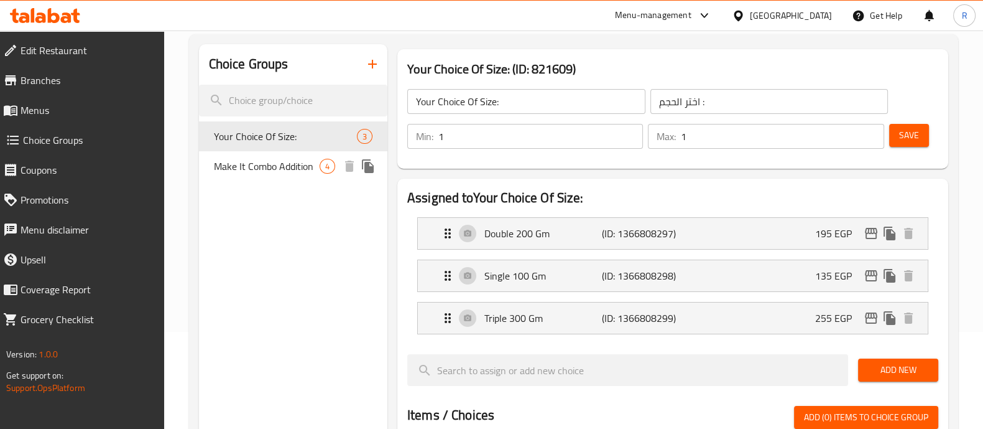
click at [281, 162] on span "Make It Combo Addition" at bounding box center [267, 166] width 106 height 15
type input "Make It Combo Addition"
type input "اجعلها اضافه كومبو ."
type input "0"
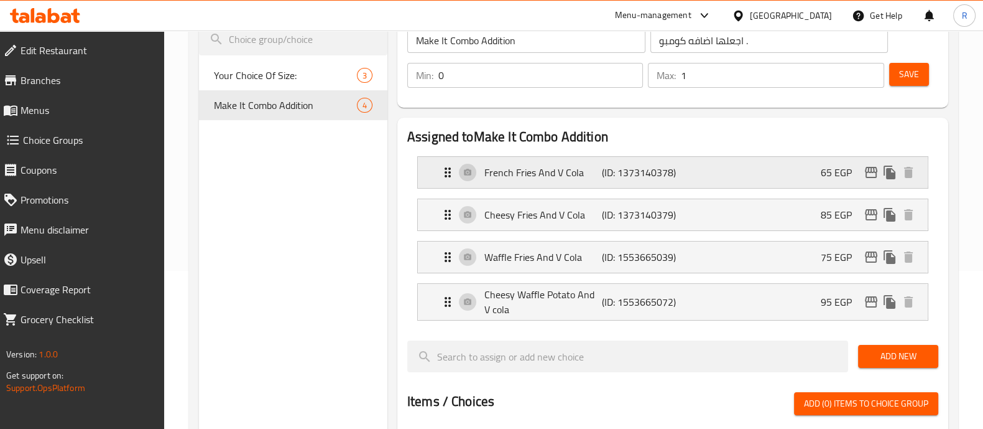
scroll to position [159, 0]
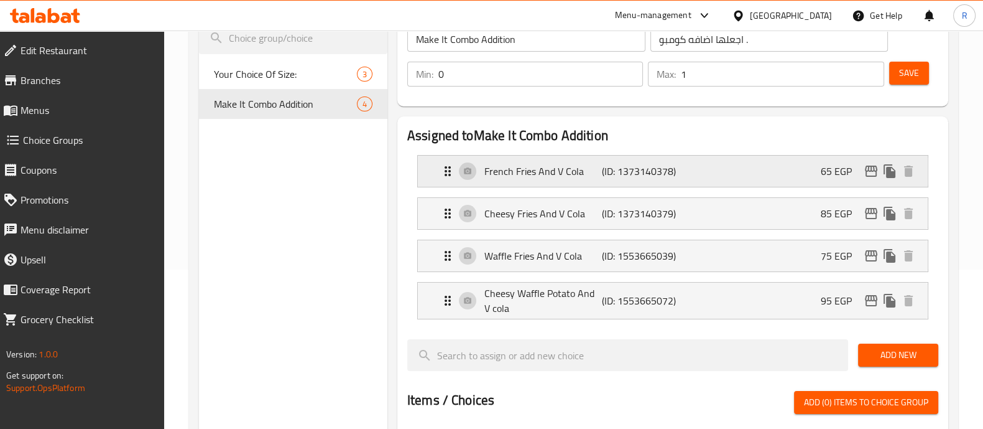
click at [491, 172] on p "French Fries And V Cola" at bounding box center [544, 171] width 118 height 15
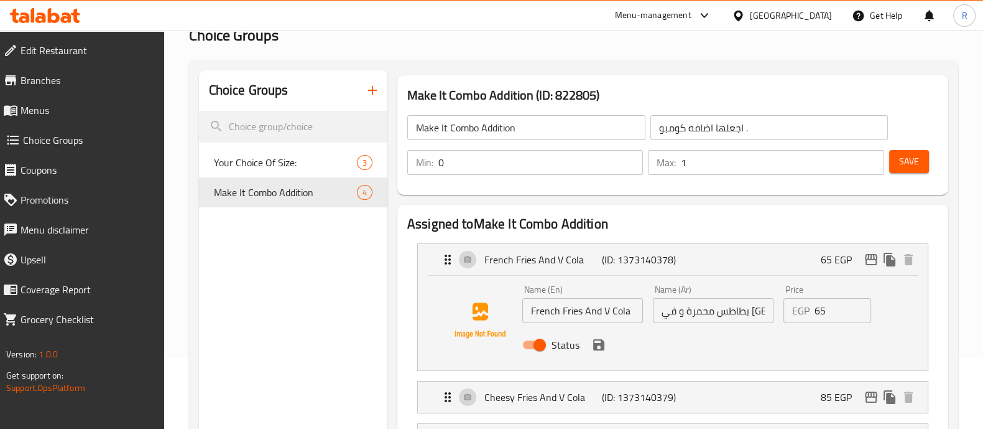
scroll to position [74, 0]
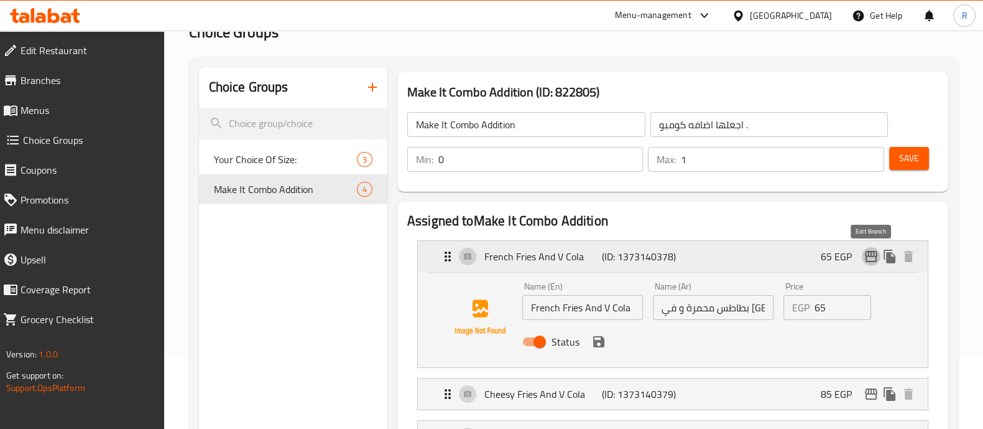
click at [871, 255] on icon "edit" at bounding box center [871, 256] width 12 height 11
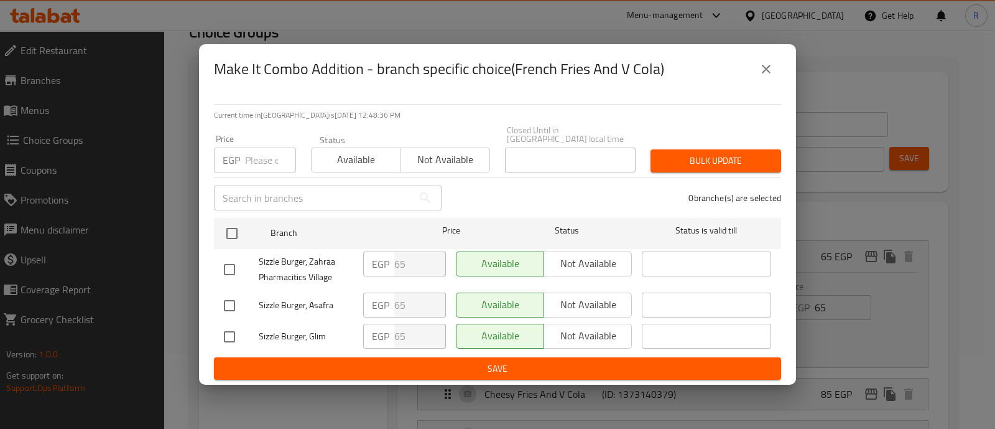
click at [255, 162] on input "number" at bounding box center [270, 159] width 51 height 25
click at [773, 68] on icon "close" at bounding box center [766, 69] width 15 height 15
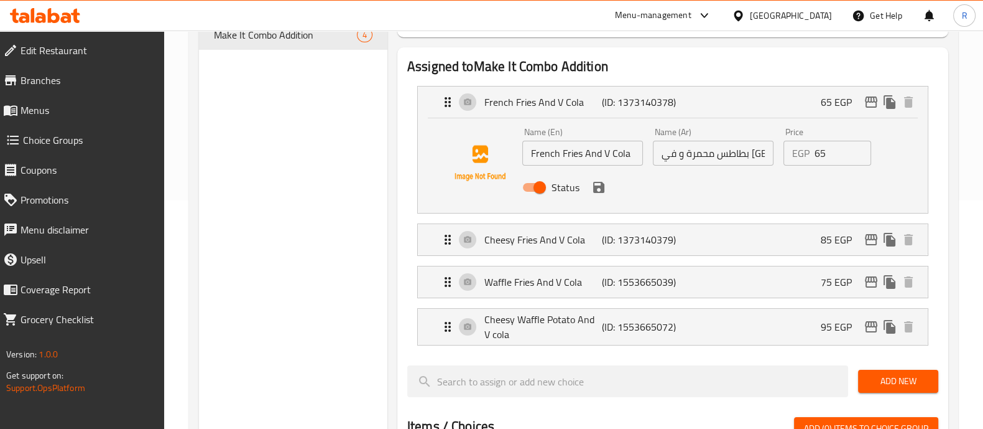
scroll to position [228, 0]
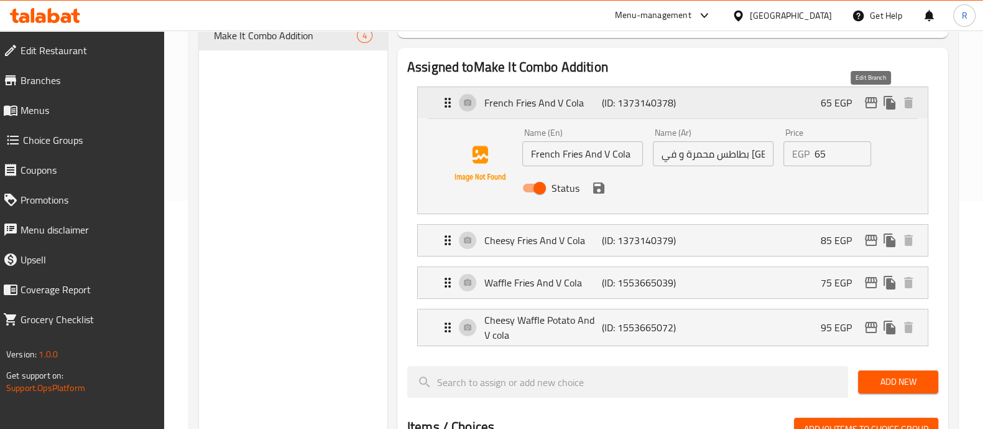
click at [868, 107] on icon "edit" at bounding box center [871, 102] width 12 height 11
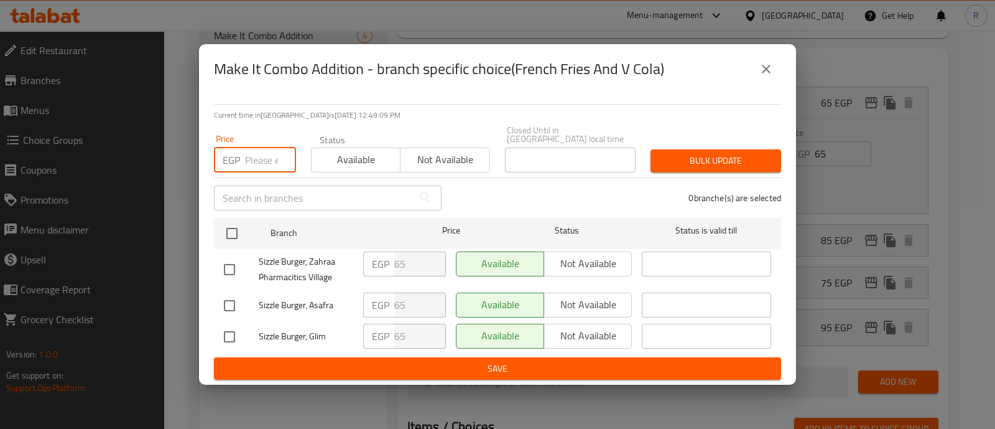
click at [257, 148] on input "number" at bounding box center [270, 159] width 51 height 25
type input "100"
click at [234, 263] on input "checkbox" at bounding box center [229, 269] width 26 height 26
checkbox input "true"
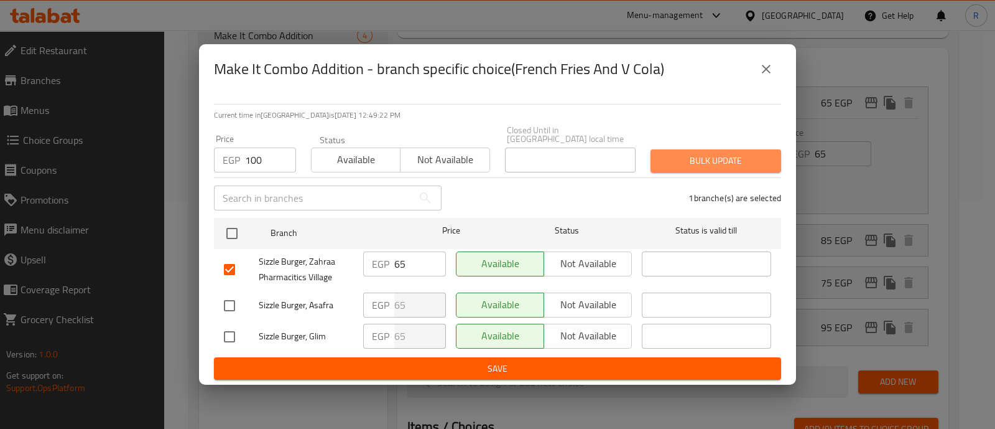
click at [713, 162] on span "Bulk update" at bounding box center [716, 161] width 111 height 16
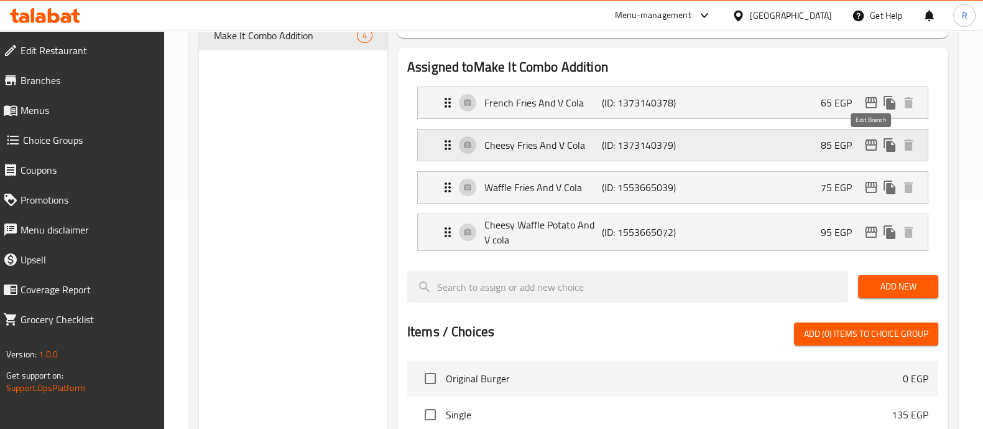
click at [868, 138] on icon "edit" at bounding box center [871, 144] width 15 height 15
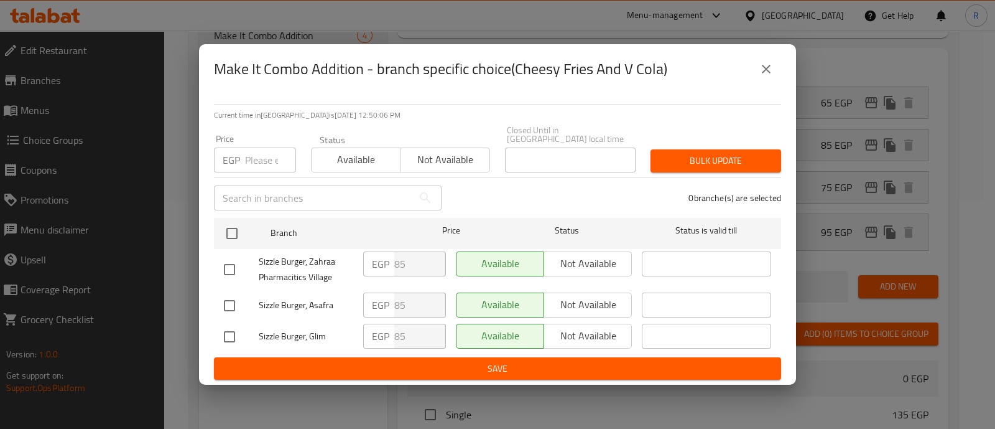
click at [254, 152] on input "number" at bounding box center [270, 159] width 51 height 25
type input "120"
click at [230, 256] on input "checkbox" at bounding box center [229, 269] width 26 height 26
checkbox input "true"
click at [674, 153] on span "Bulk update" at bounding box center [716, 161] width 111 height 16
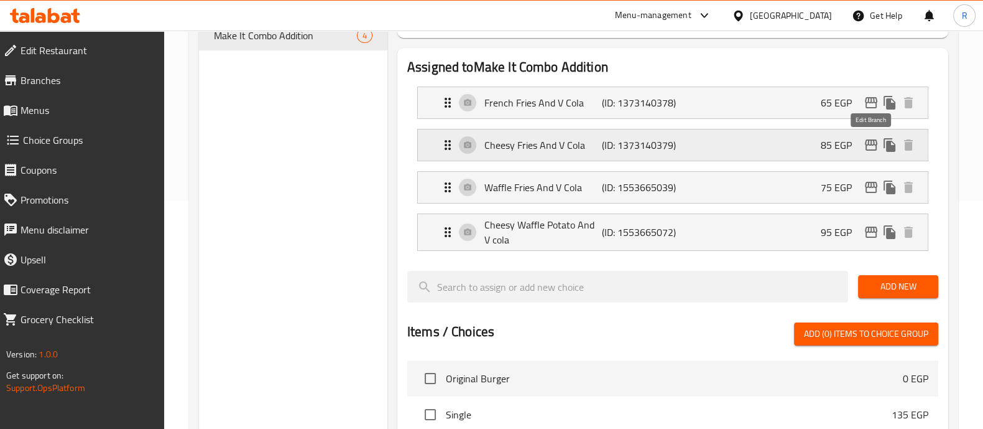
click at [868, 142] on icon "edit" at bounding box center [871, 144] width 15 height 15
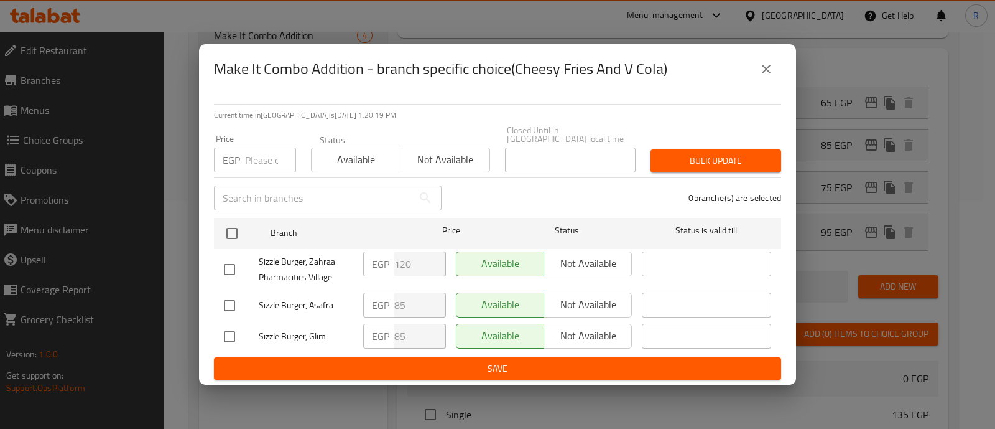
click at [764, 70] on icon "close" at bounding box center [766, 69] width 15 height 15
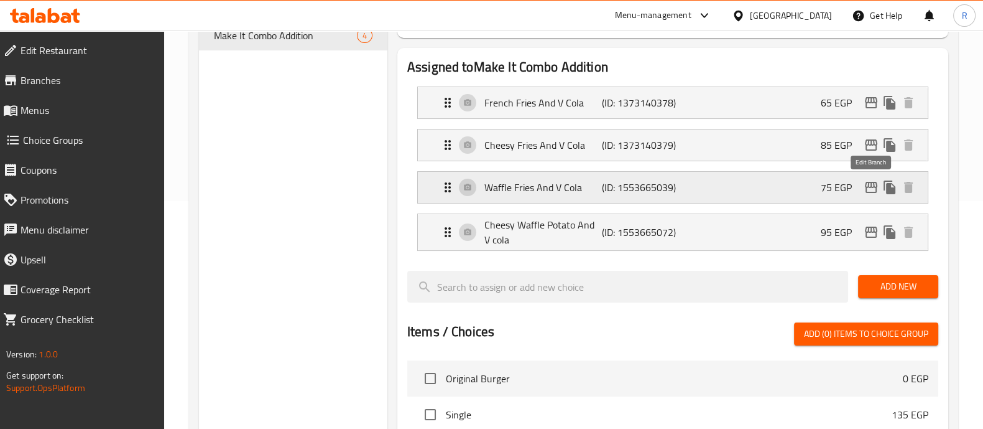
click at [865, 188] on icon "edit" at bounding box center [871, 187] width 15 height 15
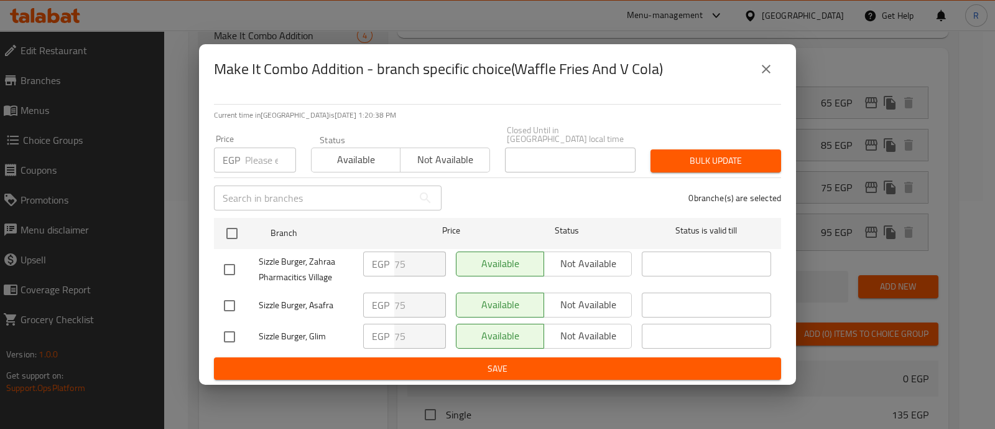
click at [254, 147] on input "number" at bounding box center [270, 159] width 51 height 25
type input "120"
click at [228, 262] on input "checkbox" at bounding box center [229, 269] width 26 height 26
checkbox input "true"
click at [687, 160] on span "Bulk update" at bounding box center [716, 161] width 111 height 16
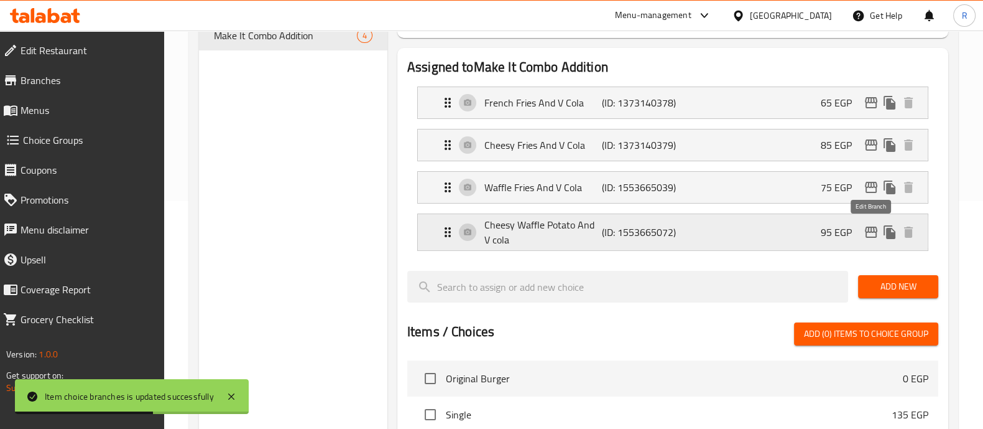
click at [865, 231] on icon "edit" at bounding box center [871, 232] width 15 height 15
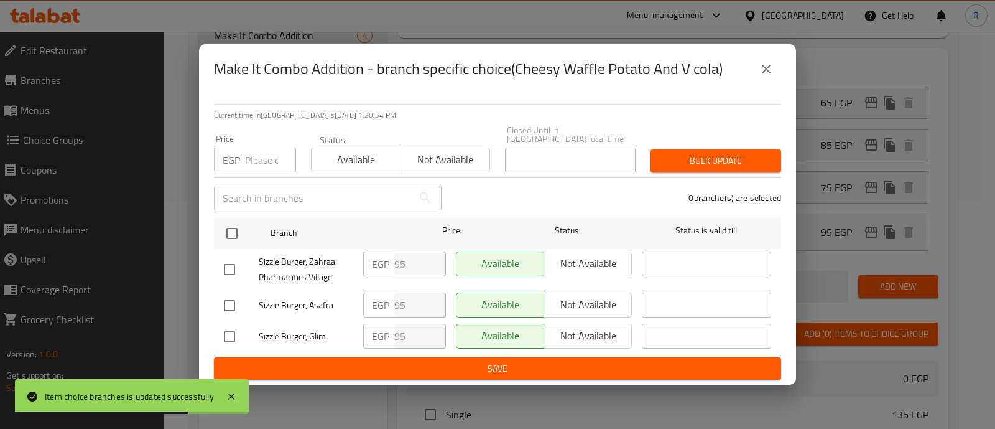
click at [271, 156] on input "number" at bounding box center [270, 159] width 51 height 25
type input "140"
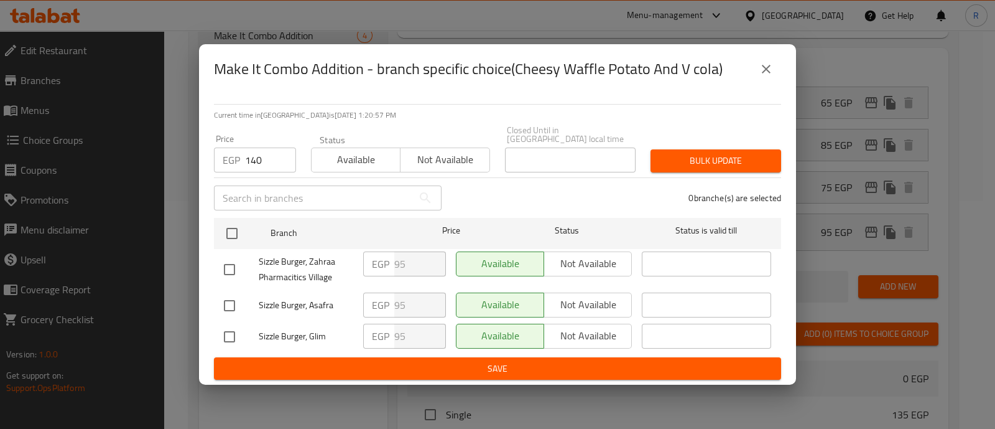
click at [230, 265] on input "checkbox" at bounding box center [229, 269] width 26 height 26
checkbox input "true"
click at [699, 164] on button "Bulk update" at bounding box center [716, 160] width 131 height 23
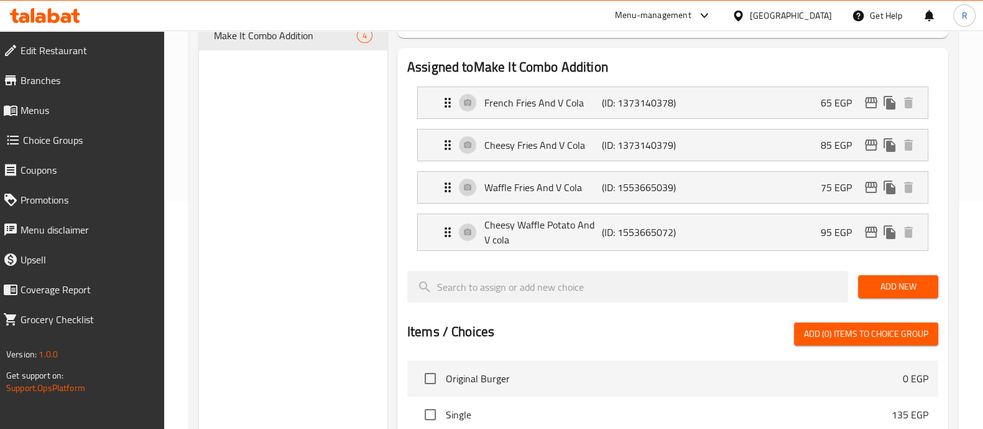
scroll to position [0, 0]
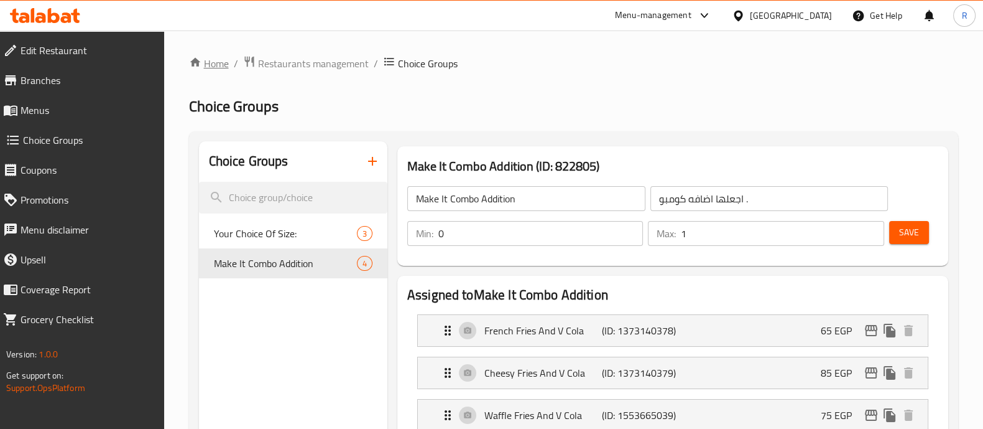
click at [214, 59] on link "Home" at bounding box center [209, 63] width 40 height 15
